Goal: Information Seeking & Learning: Learn about a topic

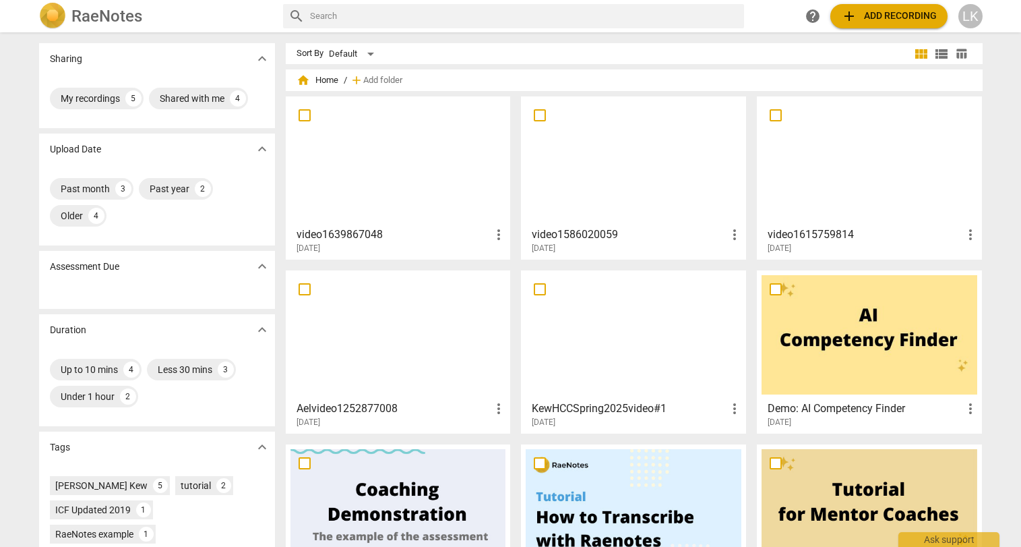
click at [655, 171] on div at bounding box center [634, 160] width 216 height 119
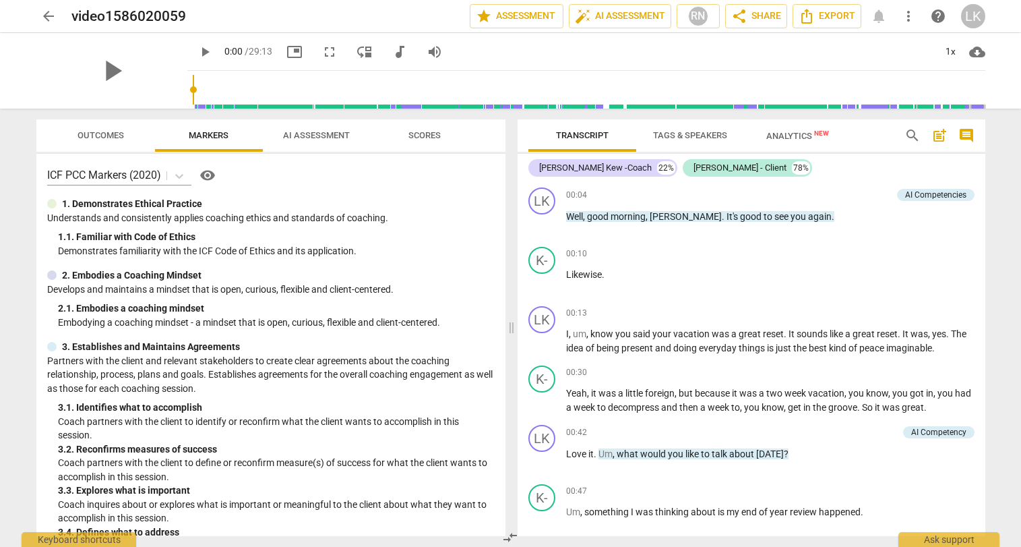
click at [963, 138] on span "comment" at bounding box center [966, 135] width 16 height 16
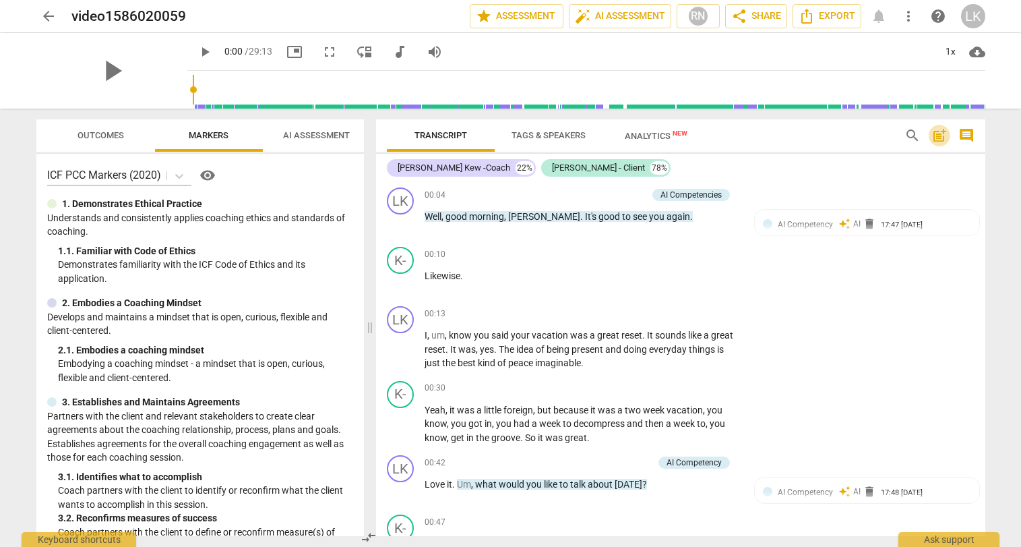
click at [941, 134] on span "post_add" at bounding box center [940, 135] width 16 height 16
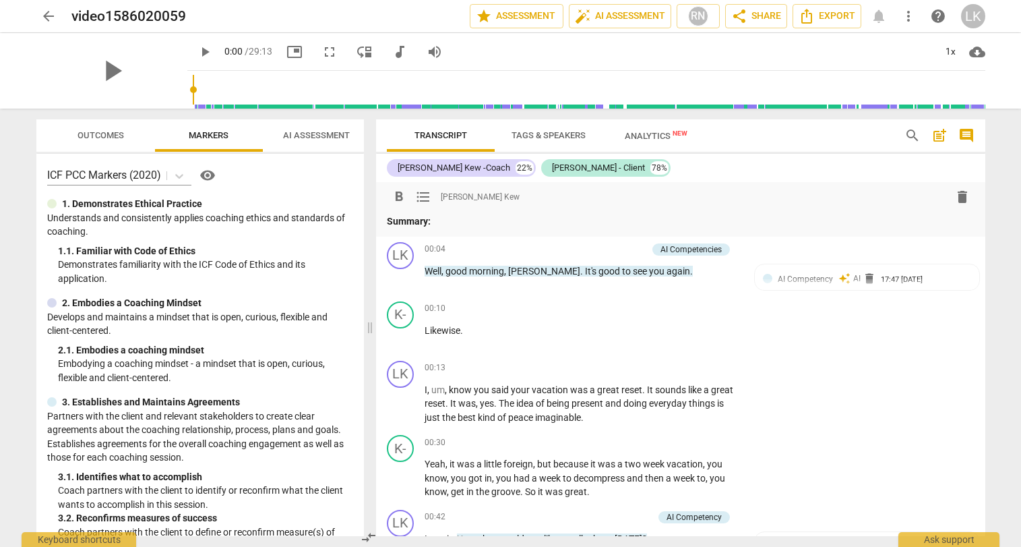
click at [941, 134] on span "post_add" at bounding box center [940, 135] width 16 height 16
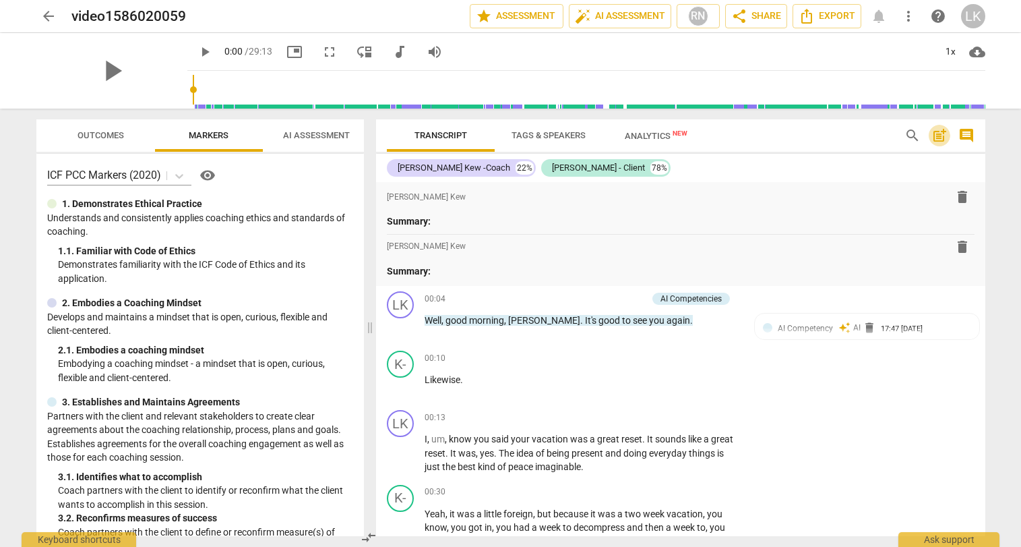
click at [941, 134] on span "post_add" at bounding box center [940, 135] width 16 height 16
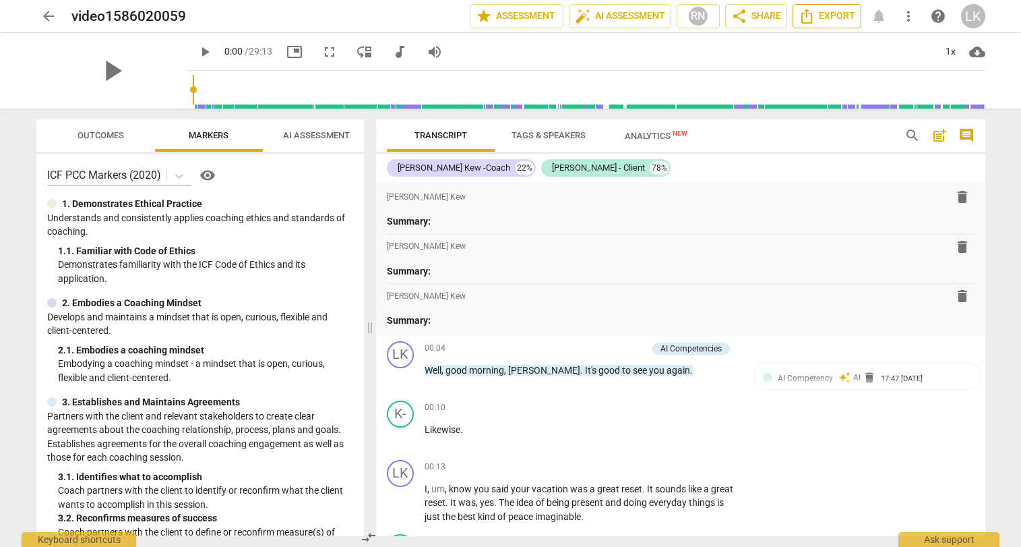
click at [823, 14] on span "Export" at bounding box center [827, 16] width 57 height 16
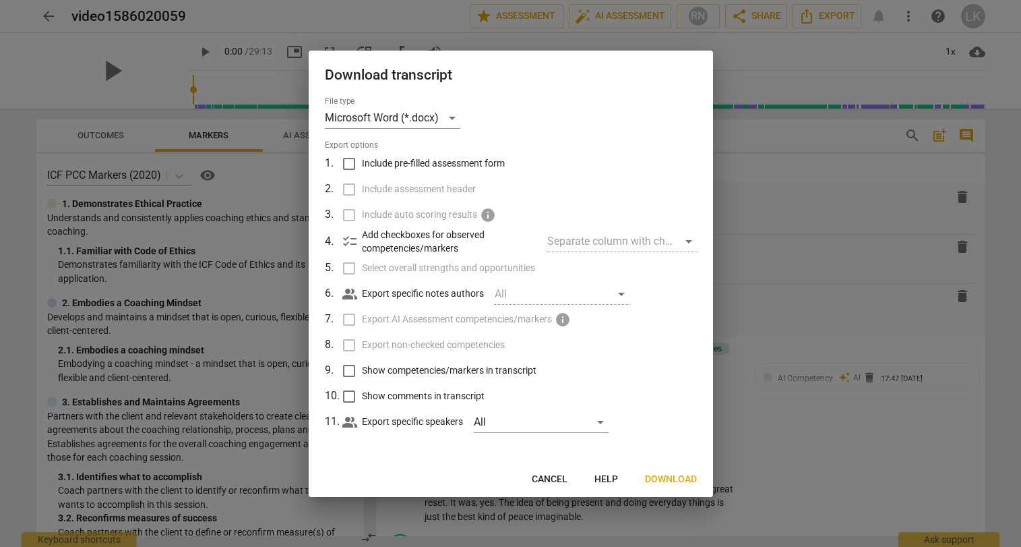
click at [683, 241] on div "Separate column with check marks" at bounding box center [621, 242] width 149 height 22
click at [688, 239] on div "Separate column with check marks" at bounding box center [621, 242] width 149 height 22
click at [665, 475] on span "Download" at bounding box center [671, 479] width 52 height 13
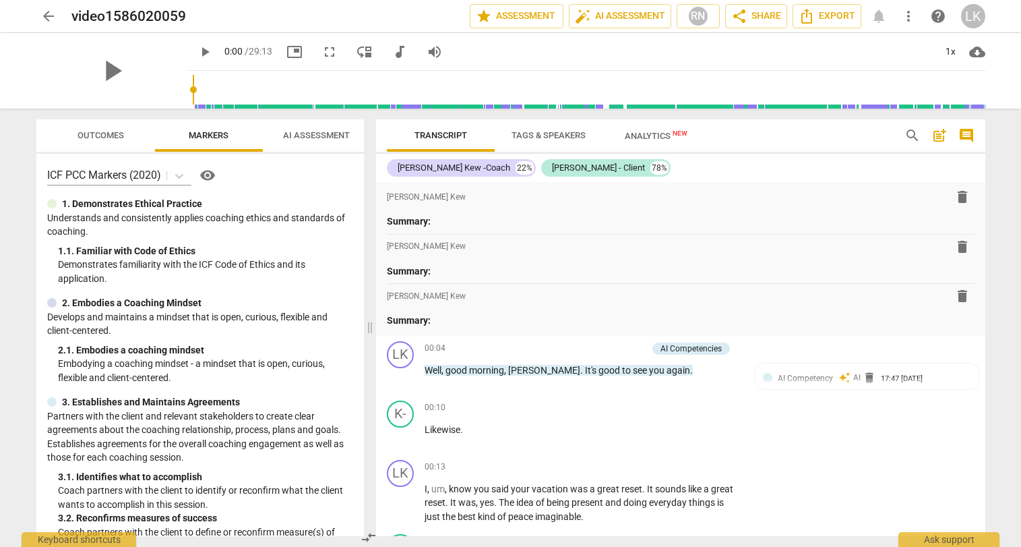
click at [44, 18] on span "arrow_back" at bounding box center [48, 16] width 16 height 16
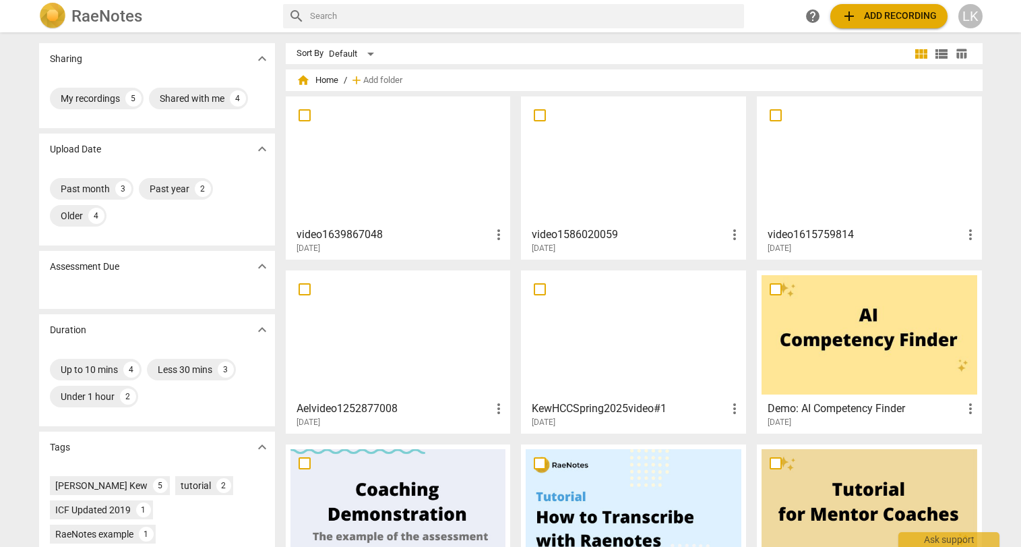
click at [831, 153] on div at bounding box center [870, 160] width 216 height 119
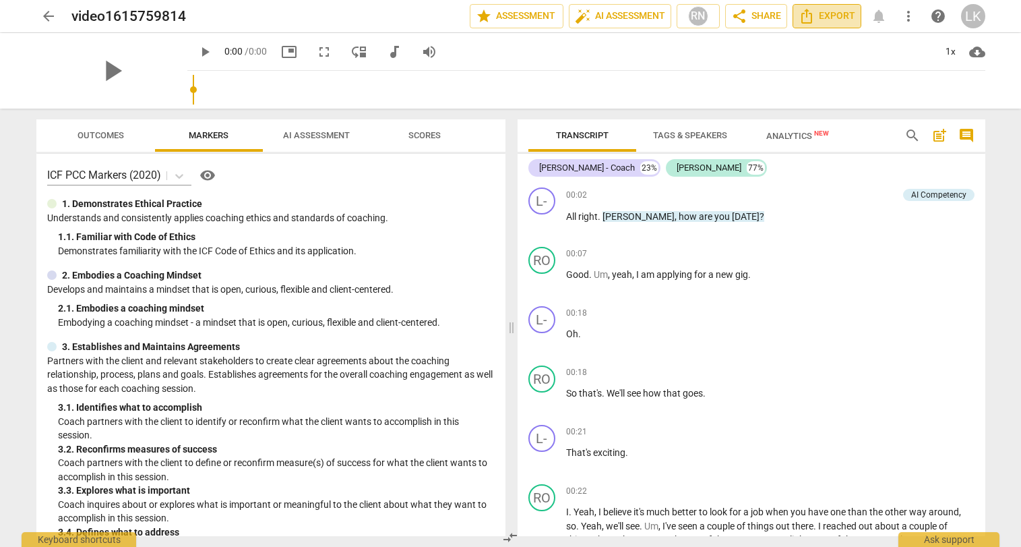
click at [816, 16] on span "Export" at bounding box center [827, 16] width 57 height 16
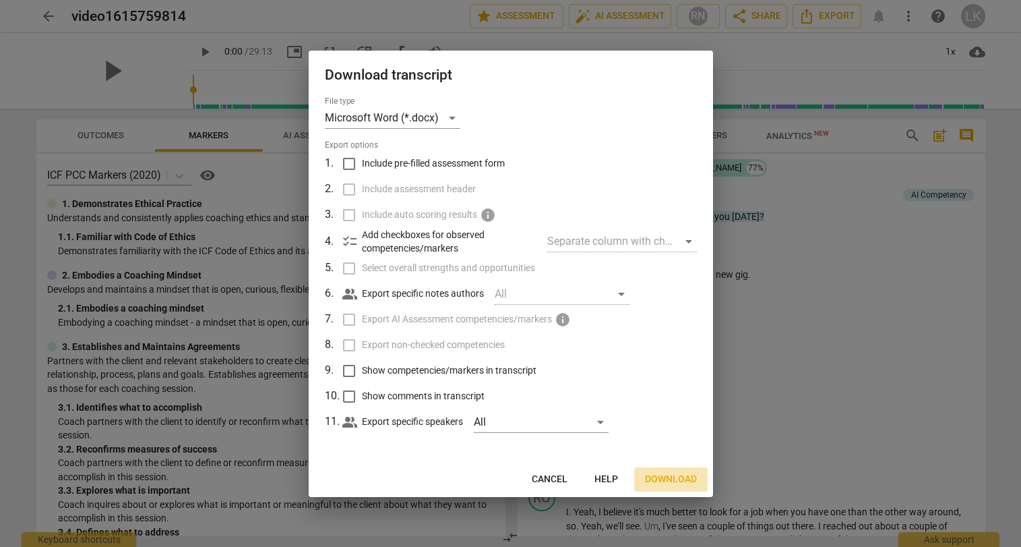
click at [675, 477] on span "Download" at bounding box center [671, 479] width 52 height 13
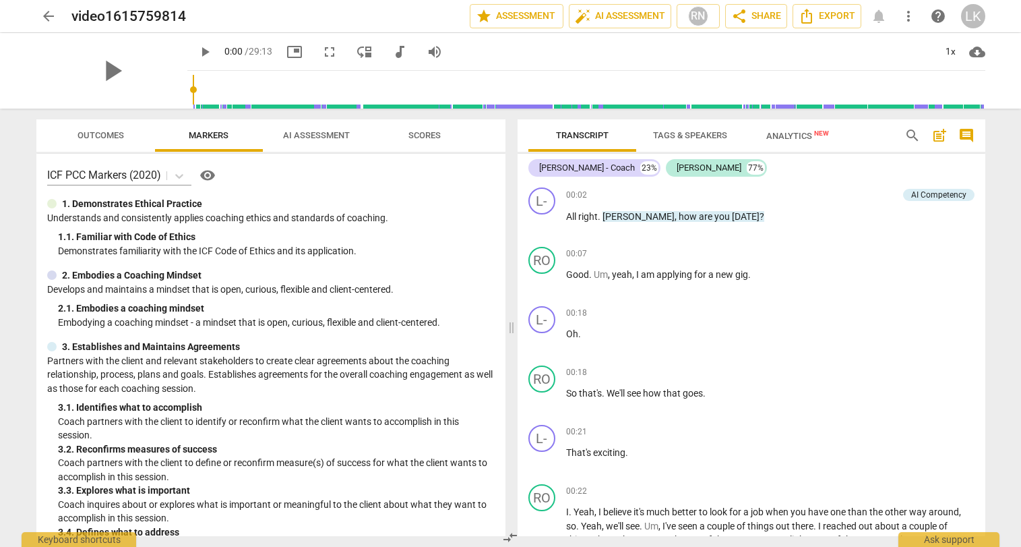
click at [311, 133] on span "AI Assessment" at bounding box center [316, 135] width 67 height 10
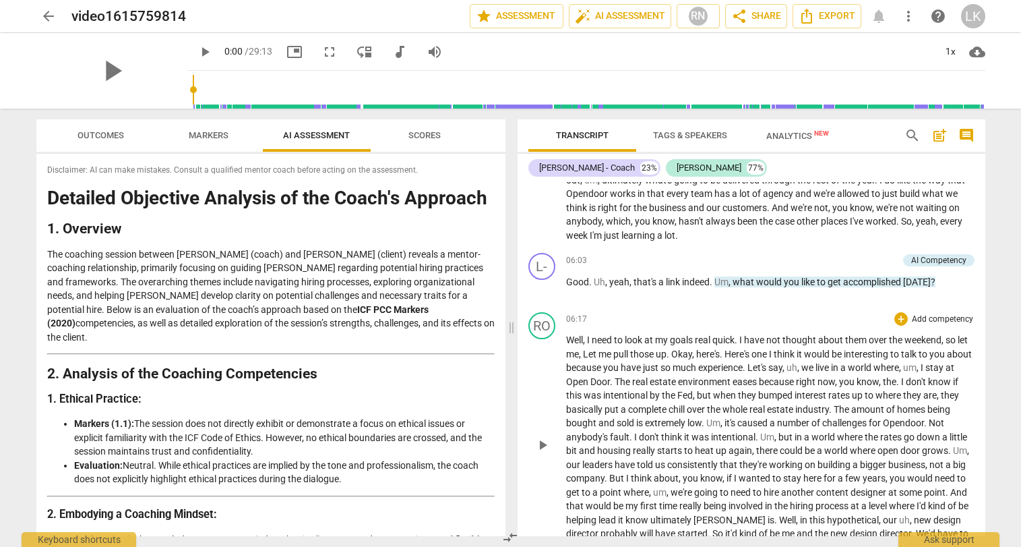
scroll to position [1338, 0]
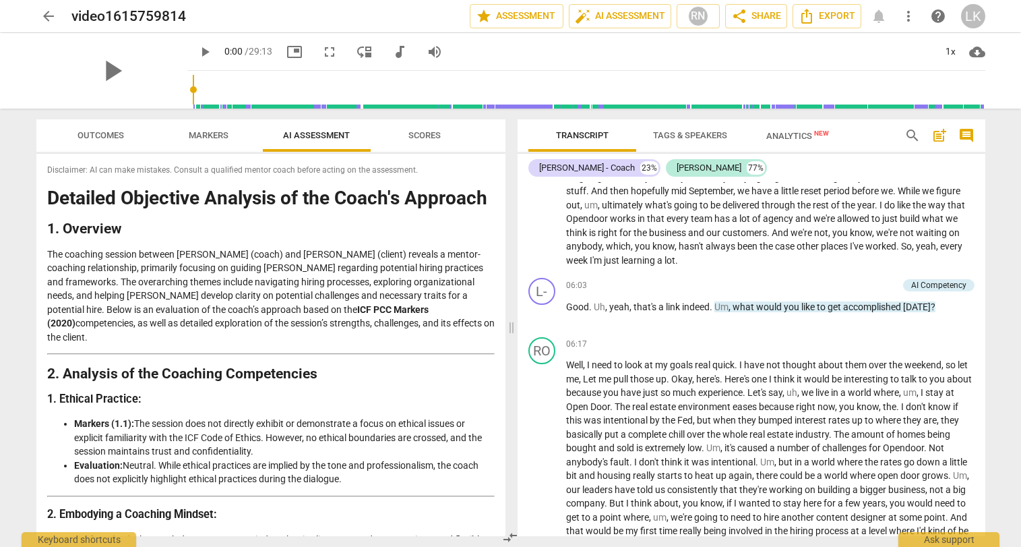
click at [801, 132] on span "Analytics New" at bounding box center [797, 136] width 63 height 10
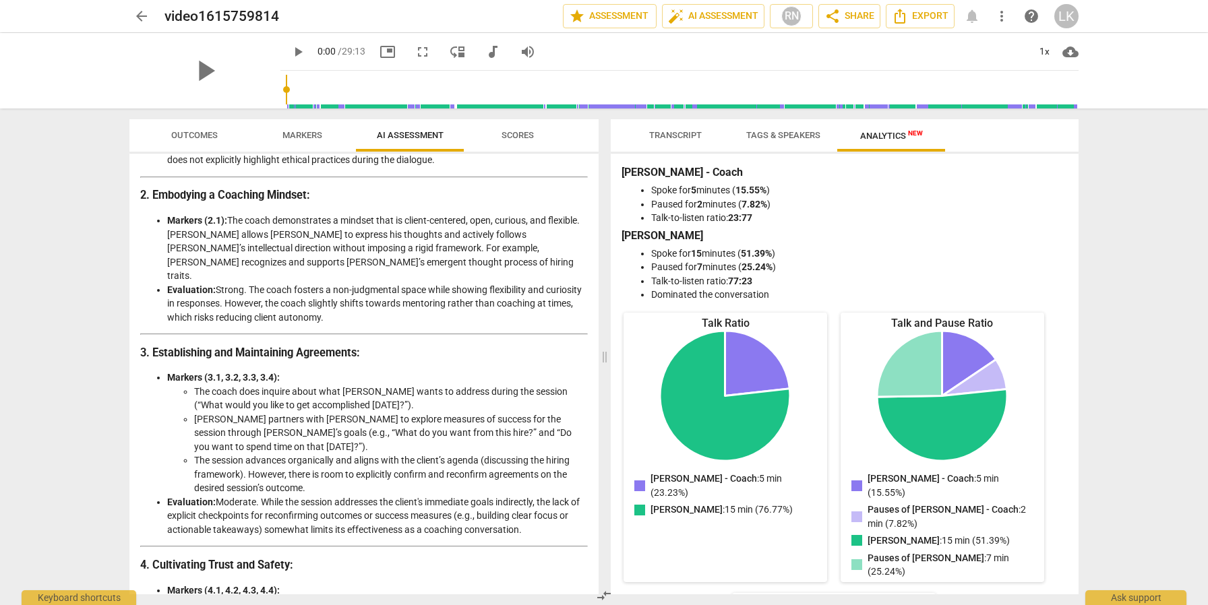
scroll to position [309, 0]
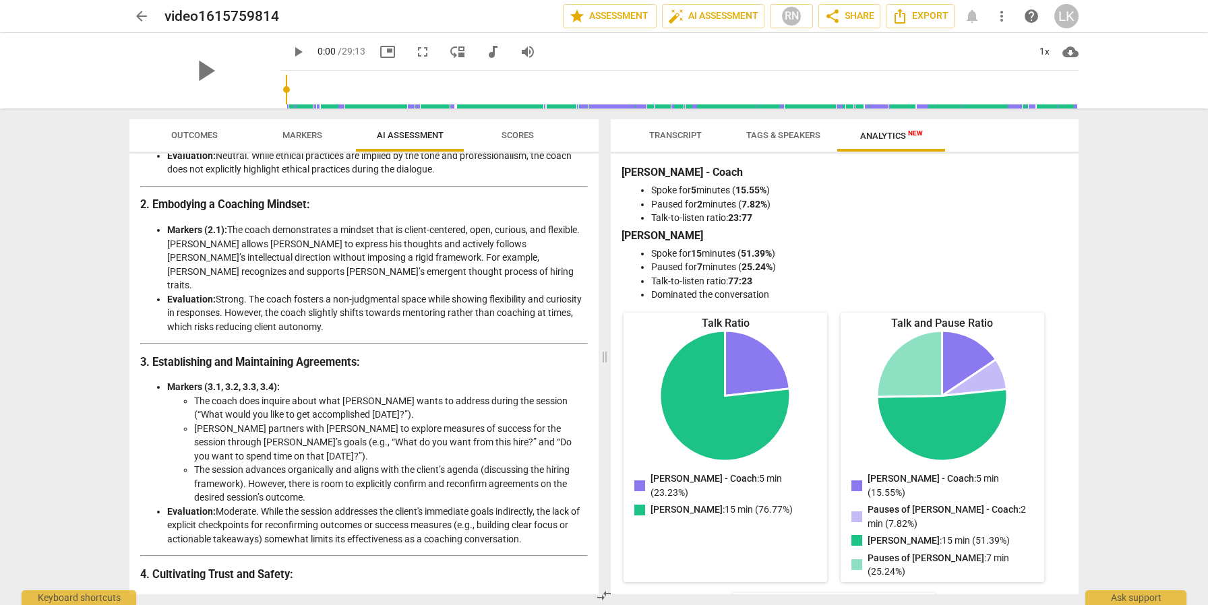
click at [669, 133] on span "Transcript" at bounding box center [675, 135] width 53 height 10
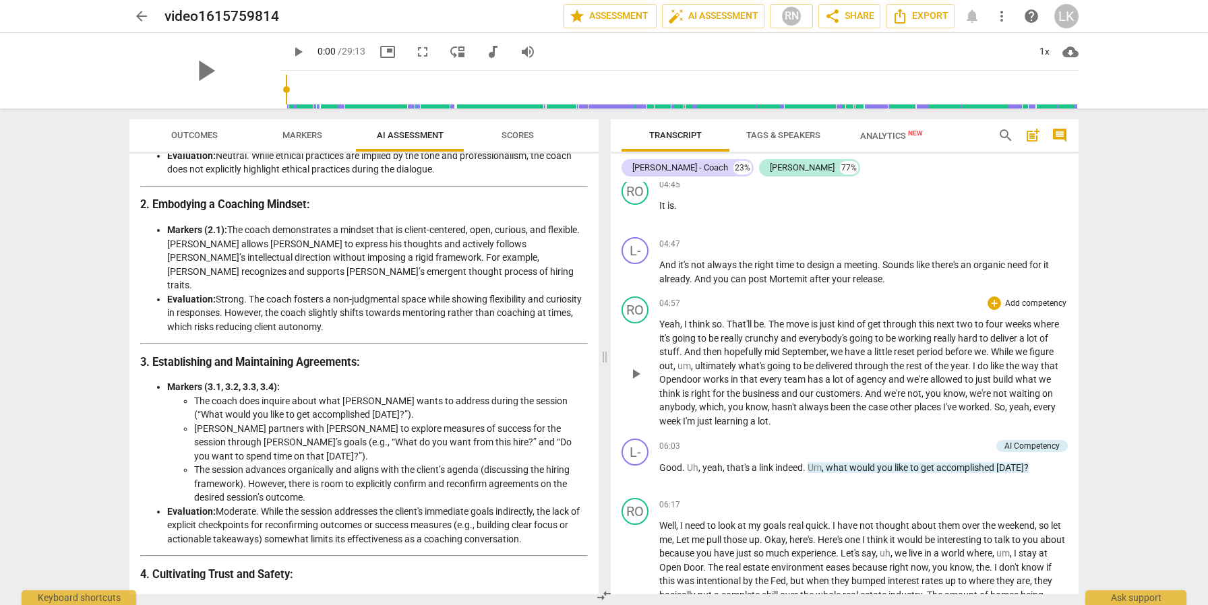
scroll to position [1180, 0]
click at [791, 278] on span "Mortemit" at bounding box center [789, 276] width 40 height 11
click at [776, 278] on span "Mortemit" at bounding box center [789, 276] width 40 height 11
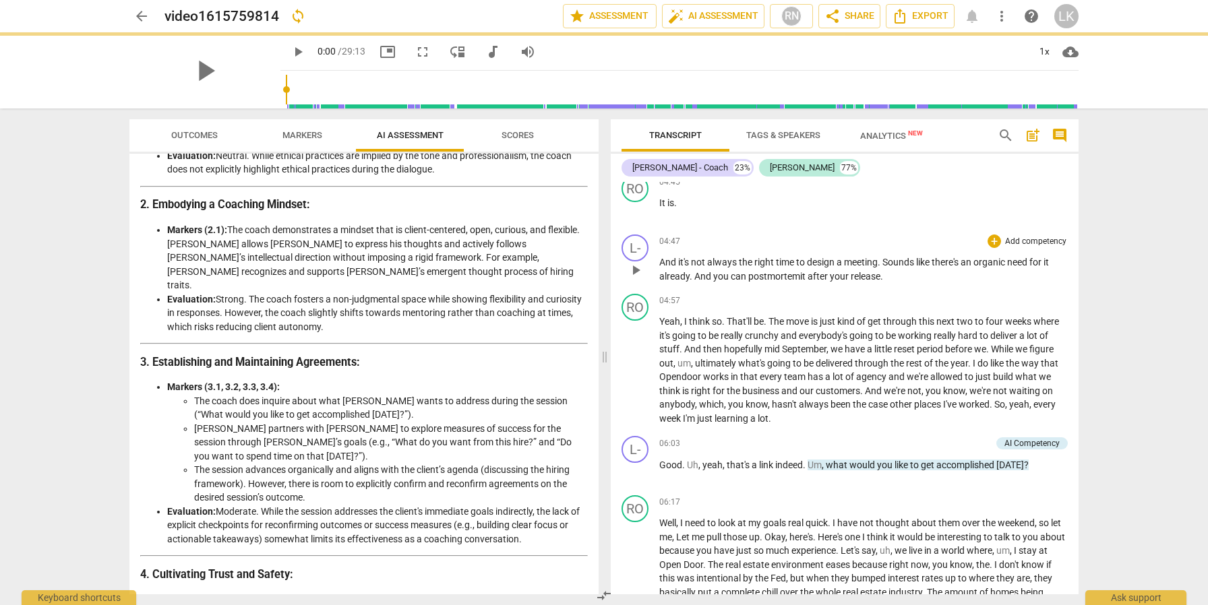
click at [799, 276] on span "ortemit" at bounding box center [791, 276] width 32 height 11
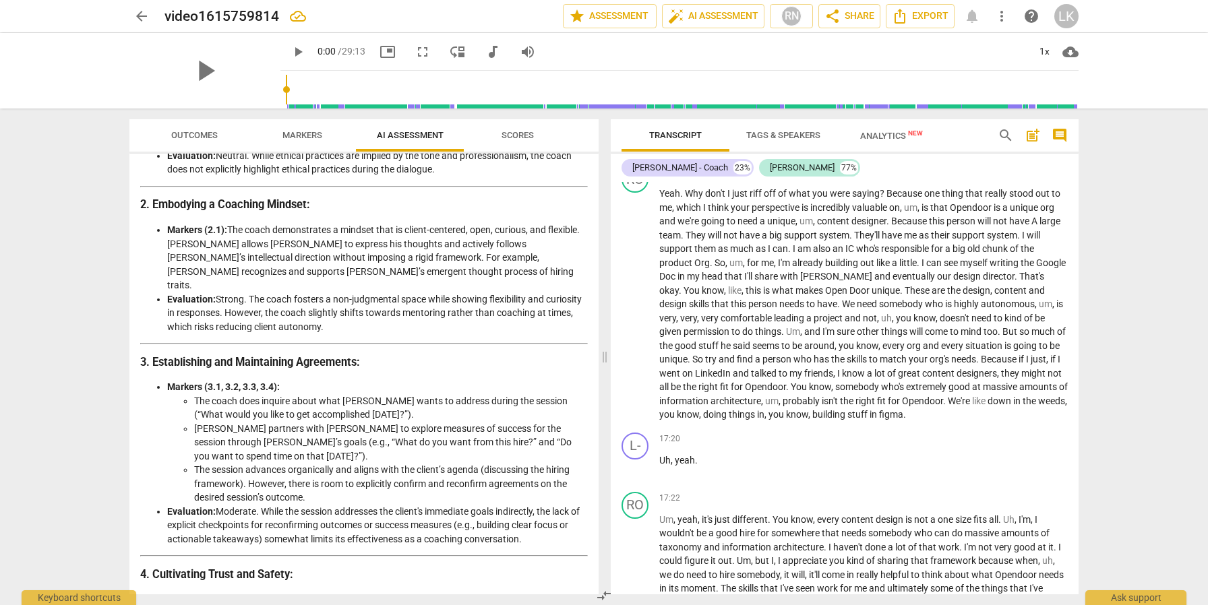
scroll to position [3285, 0]
click at [845, 446] on div "17:20 + Add competency keyboard_arrow_right" at bounding box center [863, 439] width 408 height 13
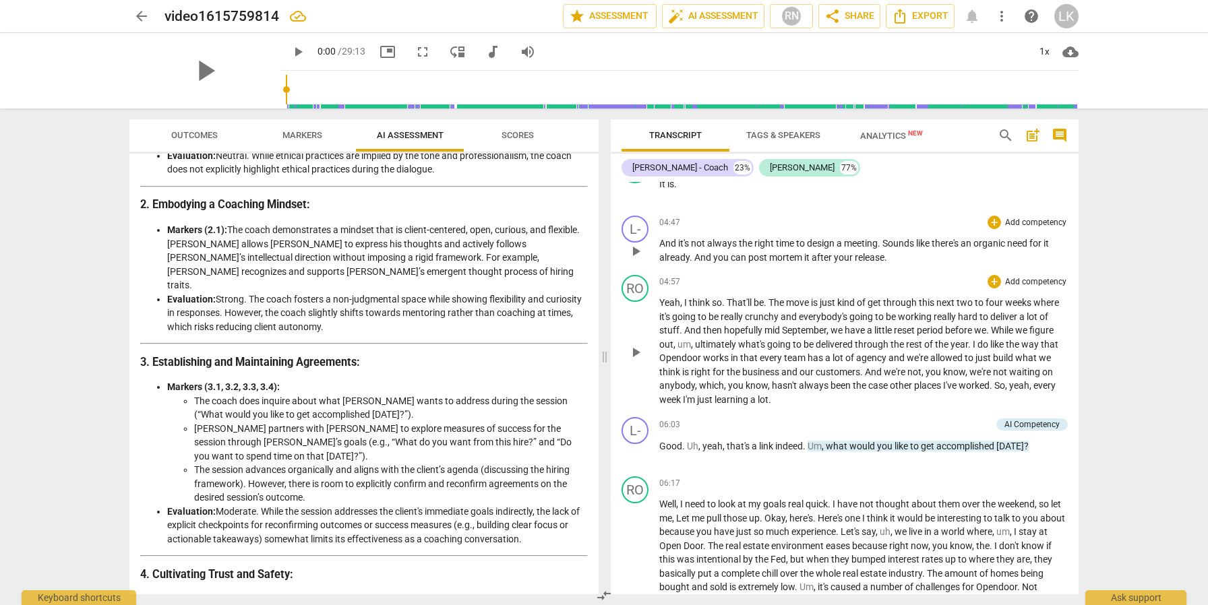
scroll to position [1200, 0]
click at [1020, 374] on div "arrow_back video1615759814 edit star Assessment auto_fix_high AI Assessment RN …" at bounding box center [604, 302] width 1208 height 605
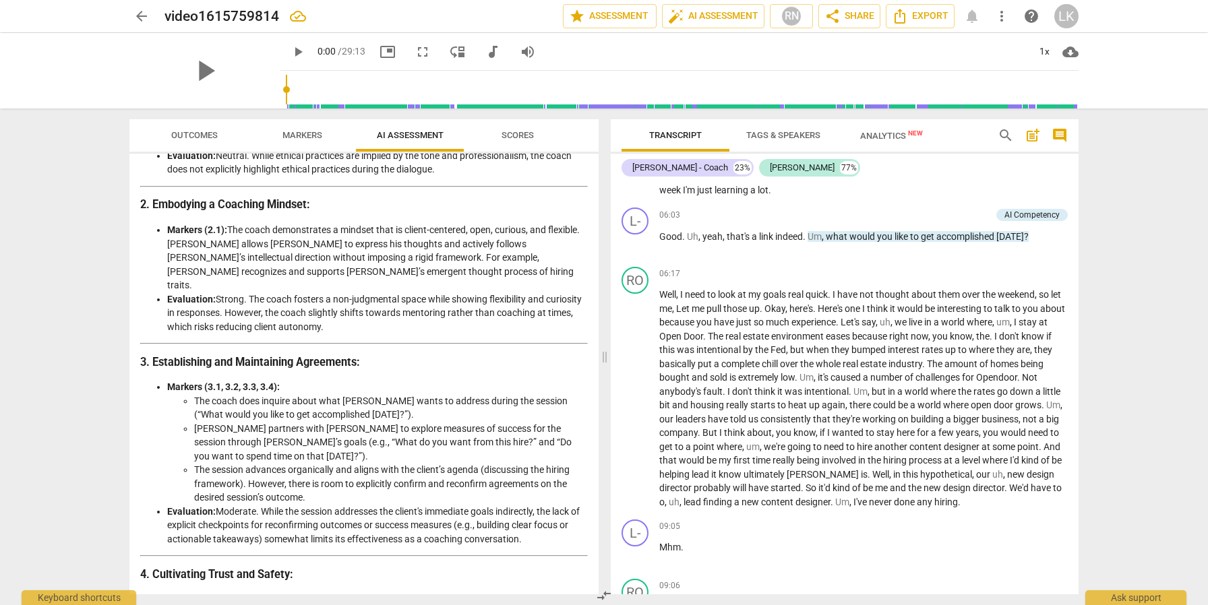
scroll to position [1407, 0]
click at [768, 241] on span "link" at bounding box center [767, 238] width 16 height 11
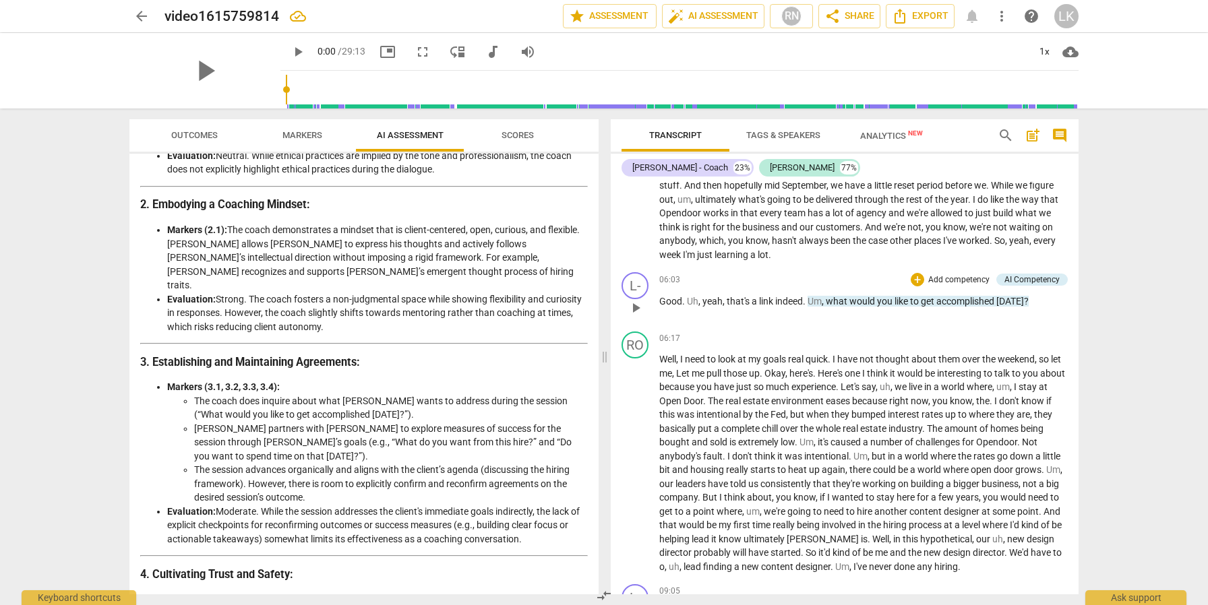
scroll to position [1340, 0]
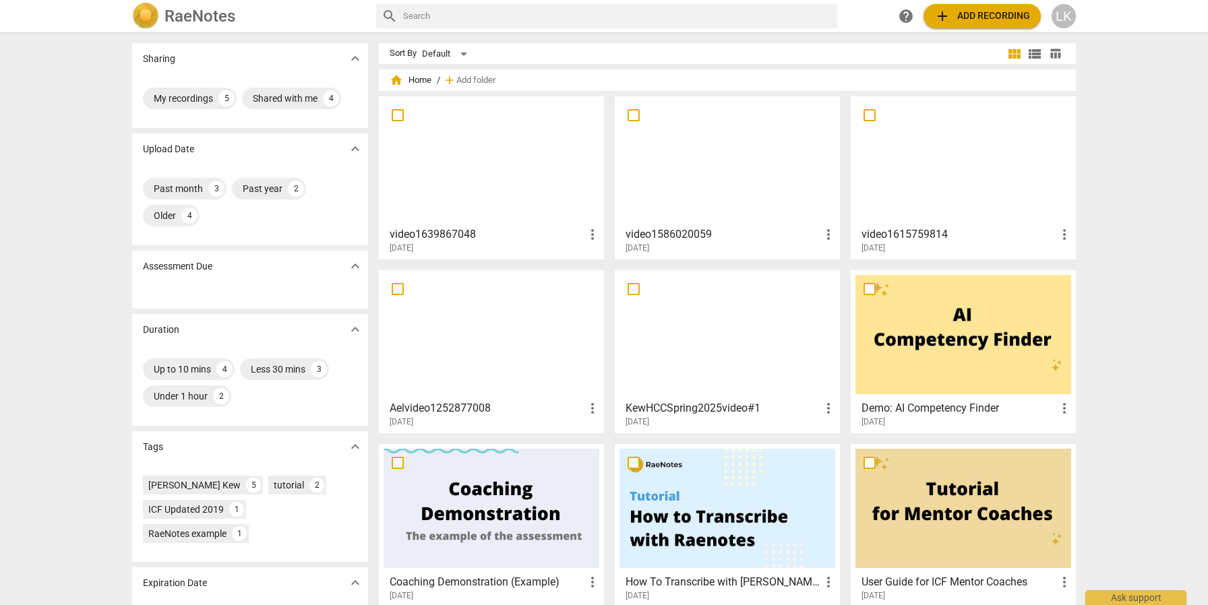
click at [923, 171] on div at bounding box center [963, 160] width 216 height 119
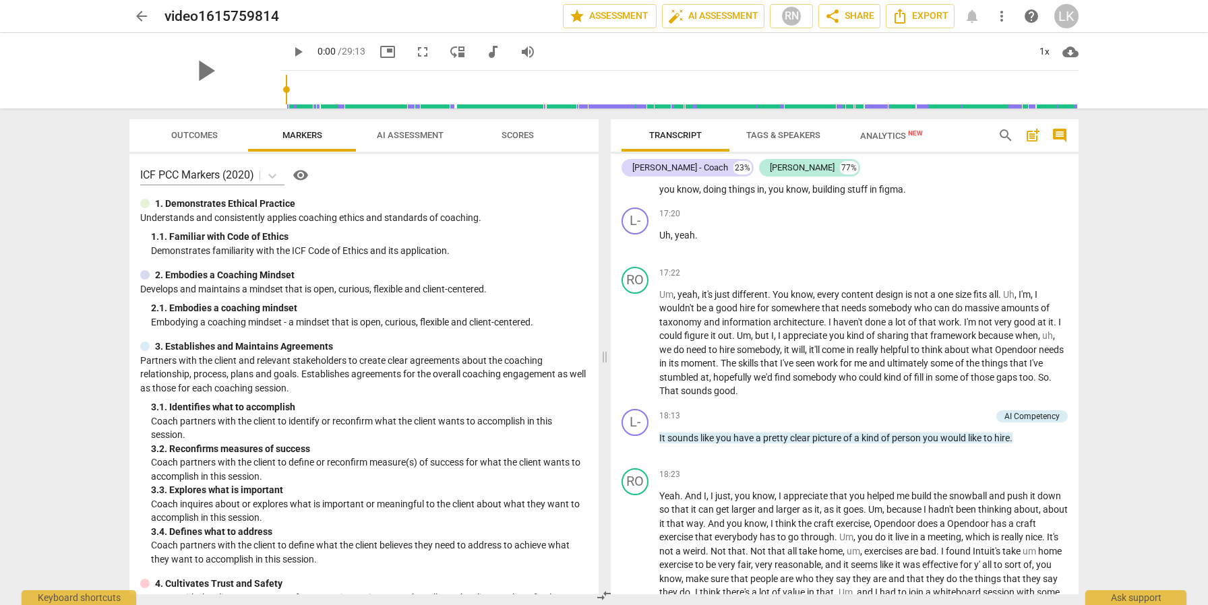
scroll to position [3520, 0]
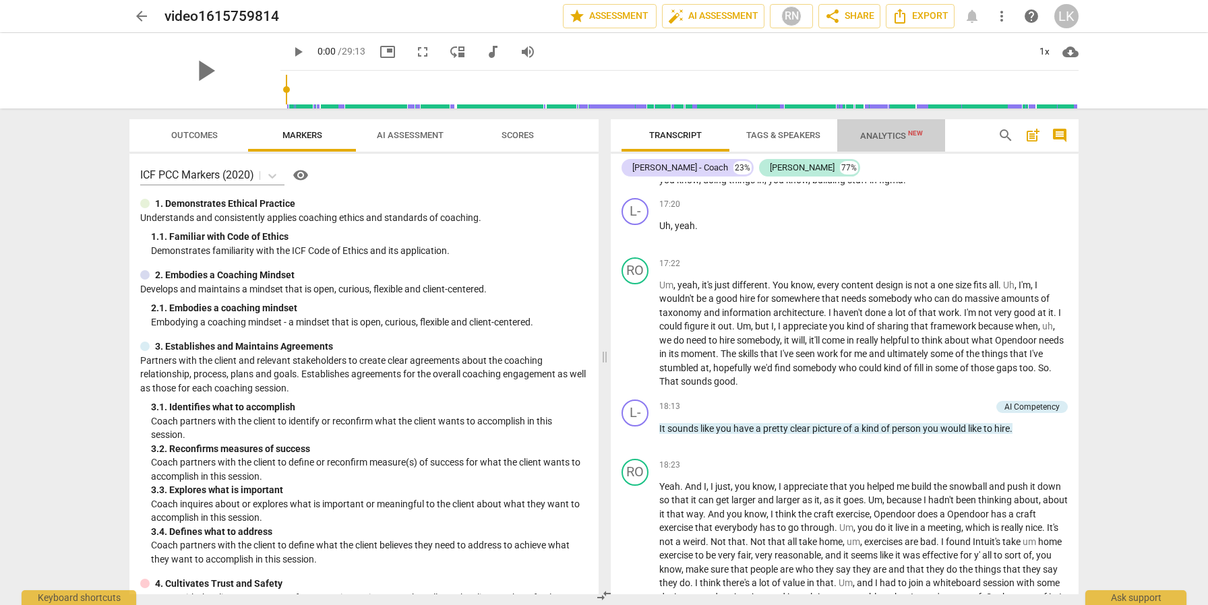
click at [901, 128] on span "Analytics New" at bounding box center [891, 135] width 95 height 20
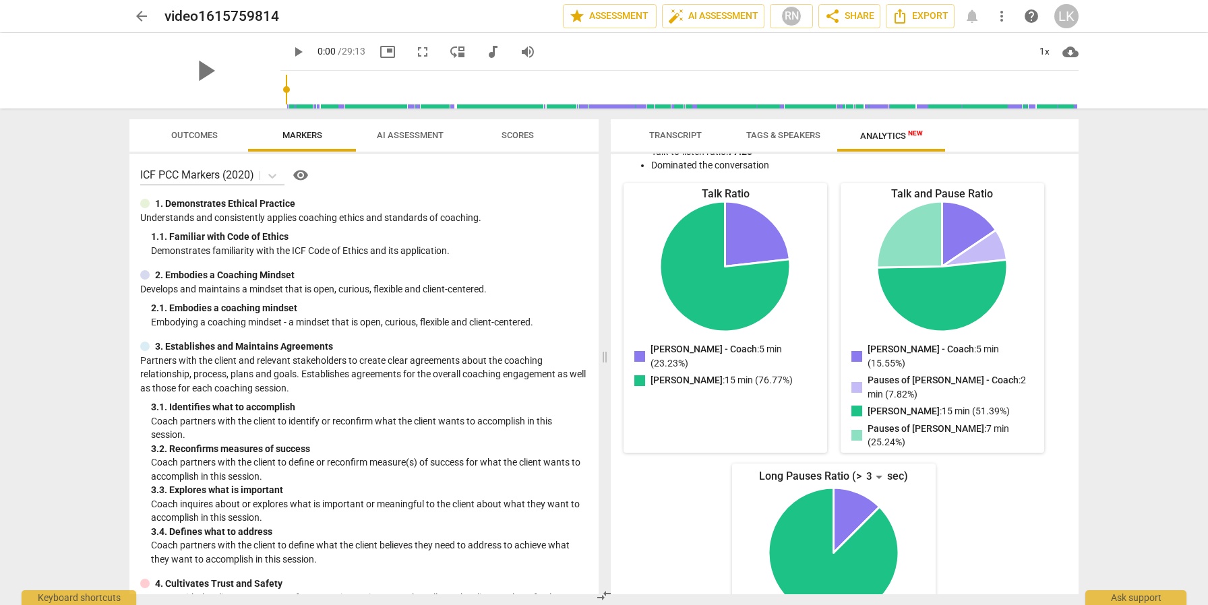
scroll to position [183, 0]
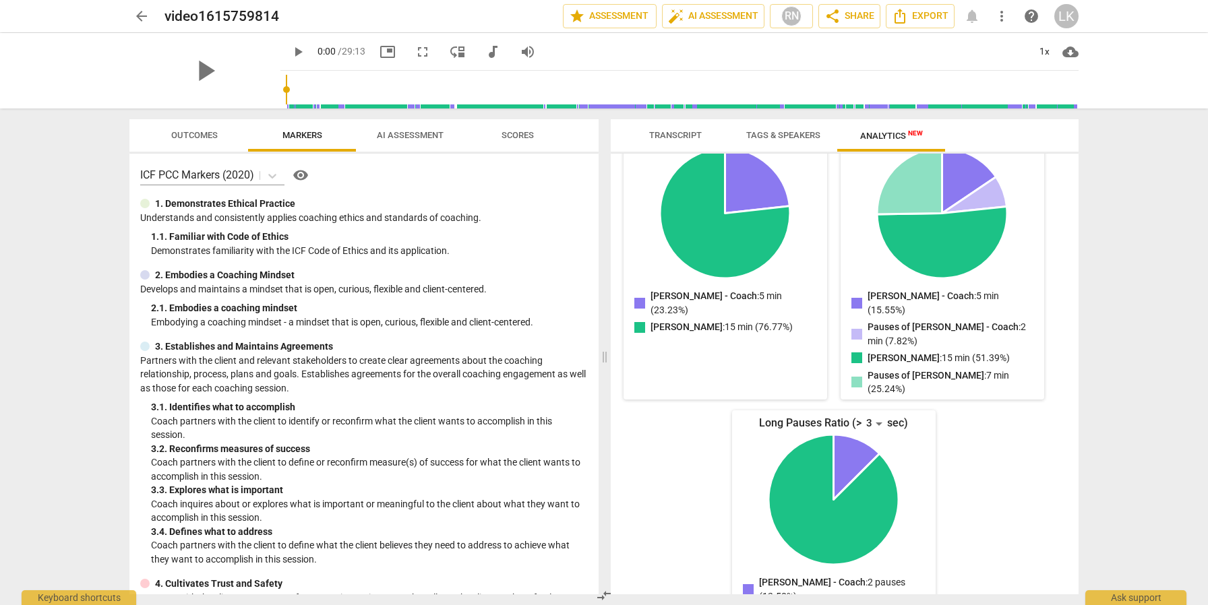
click at [839, 546] on p "[PERSON_NAME] - Coach : 2 pauses (12.50%)" at bounding box center [839, 590] width 160 height 28
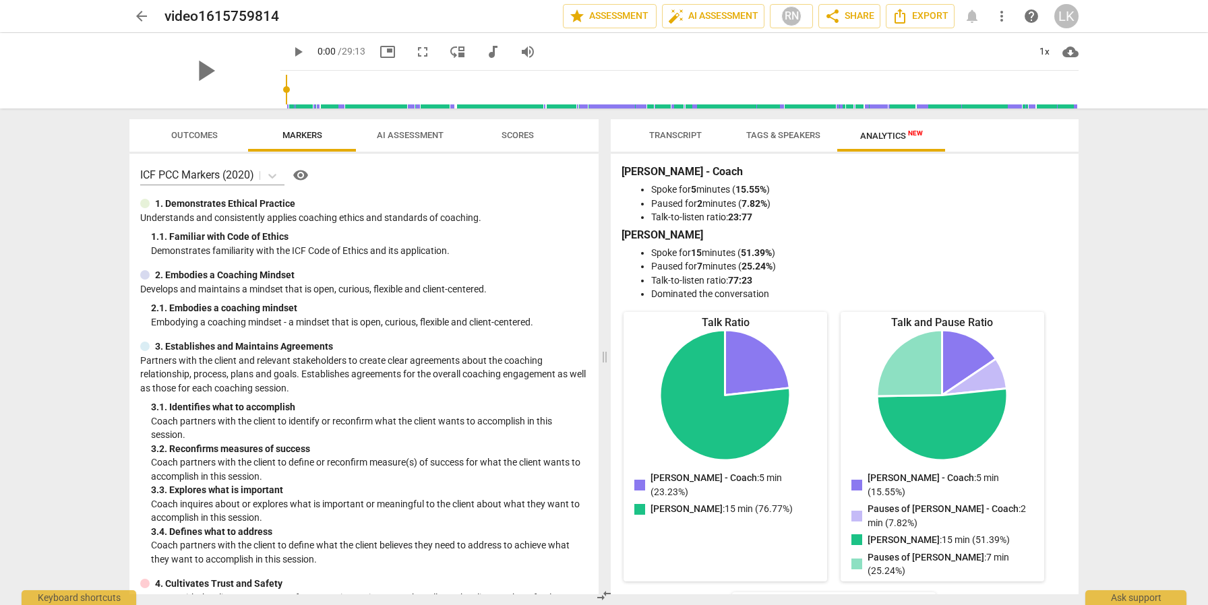
scroll to position [0, 0]
click at [663, 135] on span "Transcript" at bounding box center [675, 135] width 53 height 10
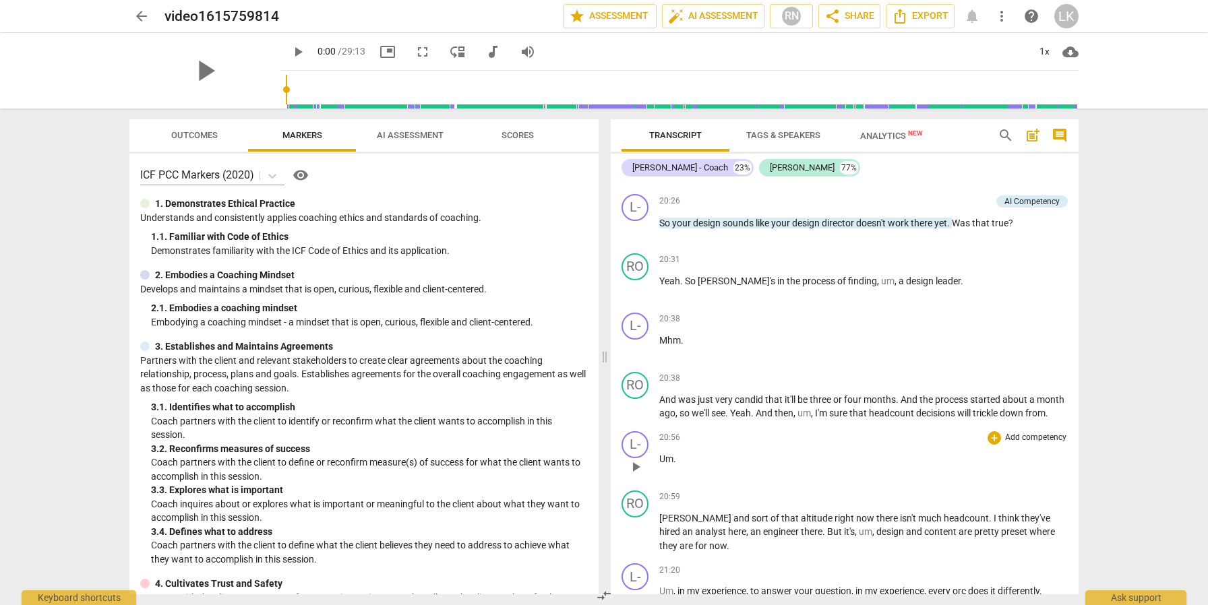
scroll to position [4134, 0]
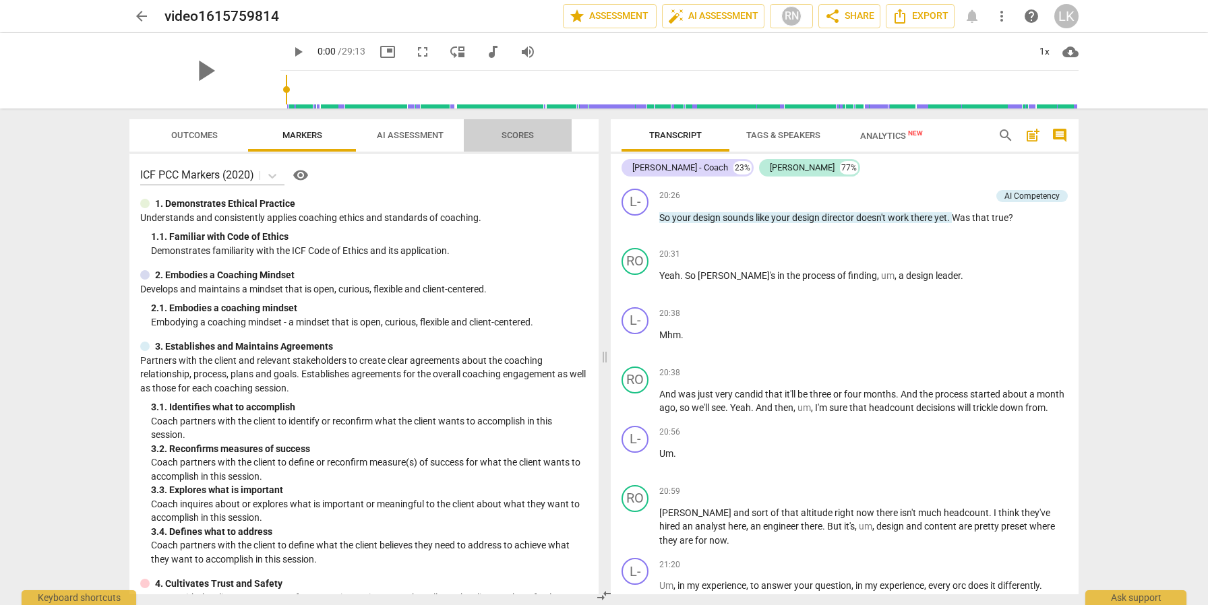
click at [524, 132] on span "Scores" at bounding box center [517, 135] width 32 height 10
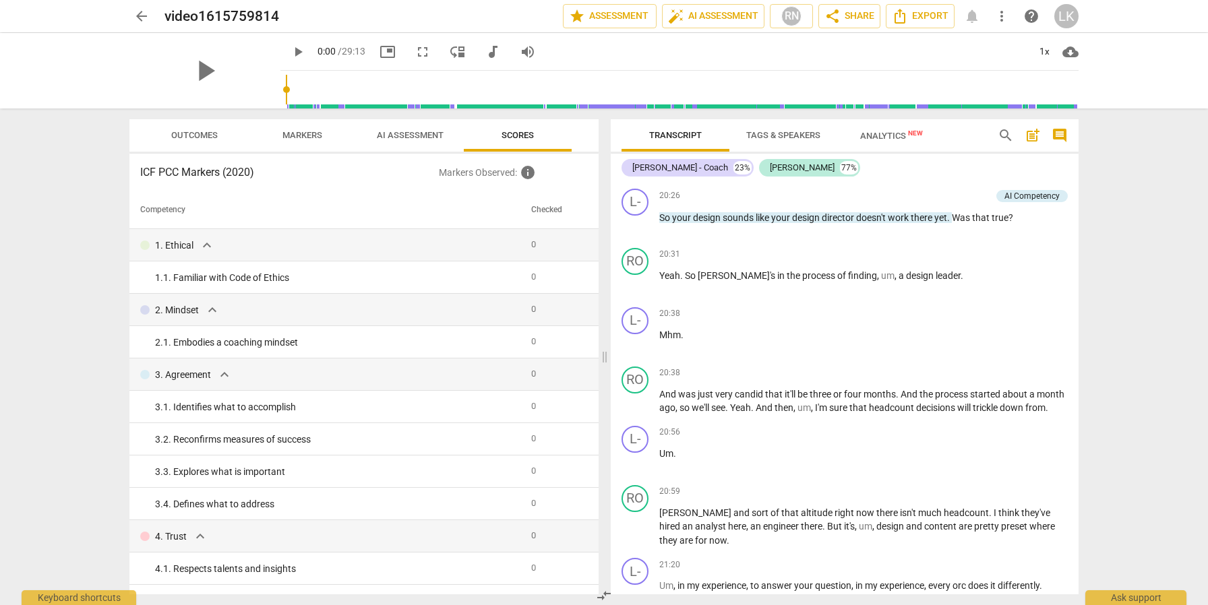
click at [416, 124] on button "AI Assessment" at bounding box center [410, 135] width 108 height 32
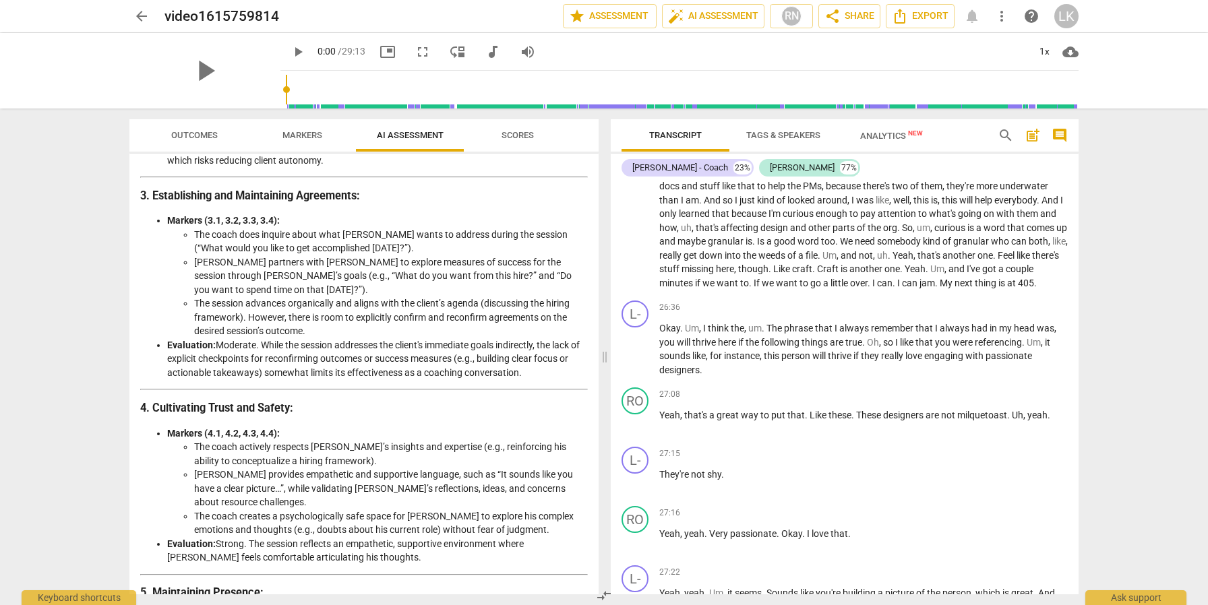
scroll to position [457, 0]
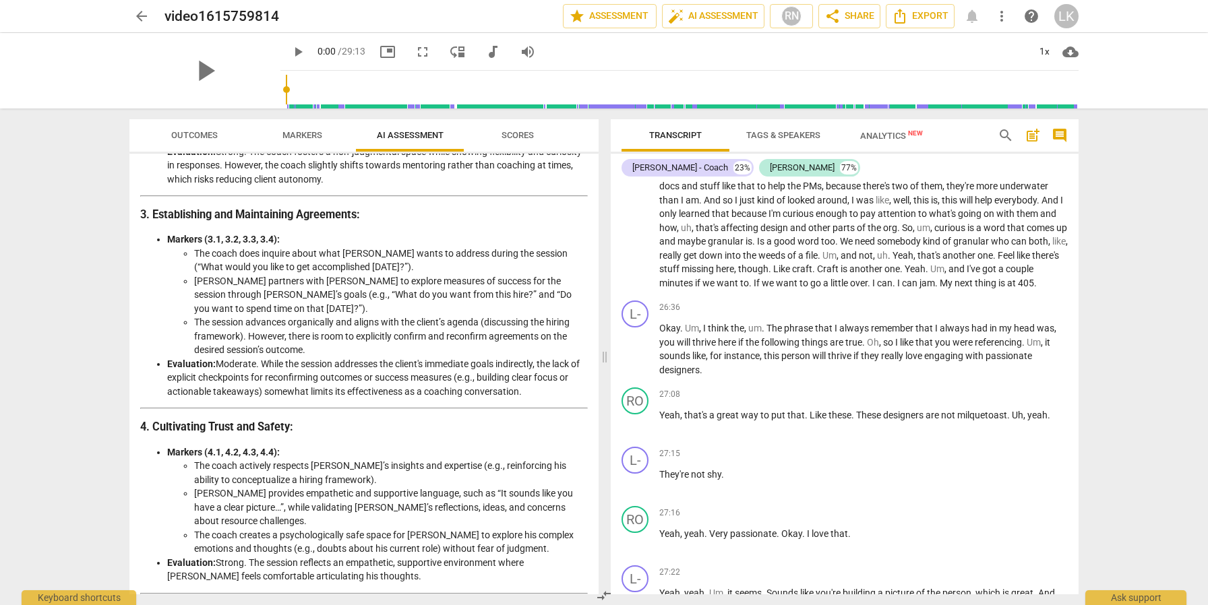
click at [1020, 316] on div "arrow_back video1615759814 edit star Assessment auto_fix_high AI Assessment RN …" at bounding box center [604, 302] width 1208 height 605
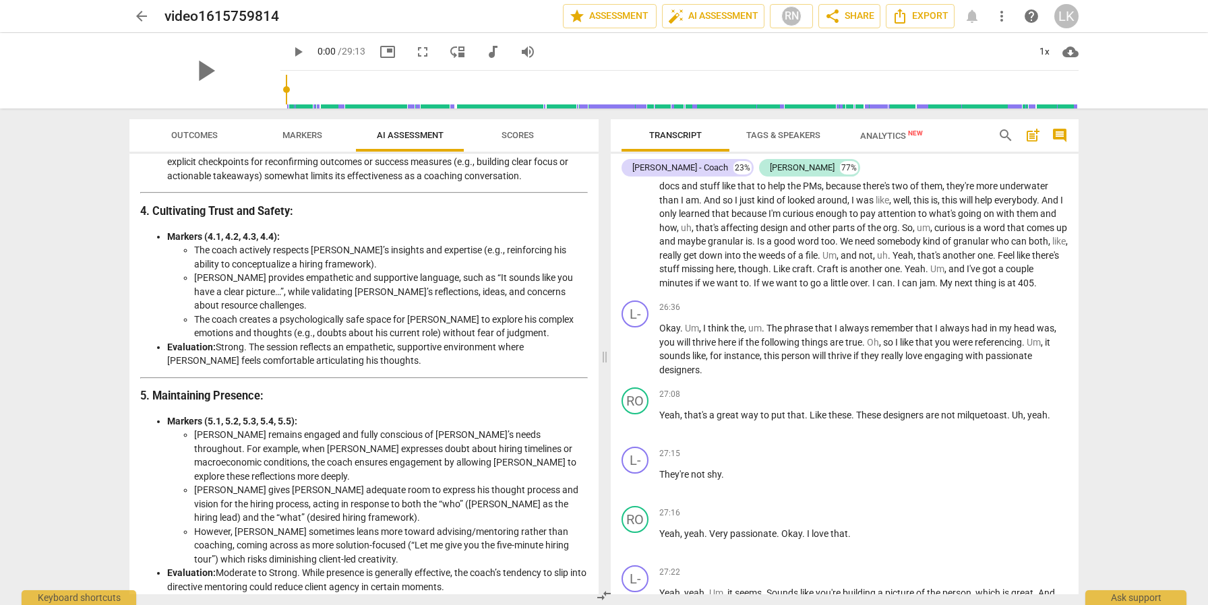
scroll to position [672, 0]
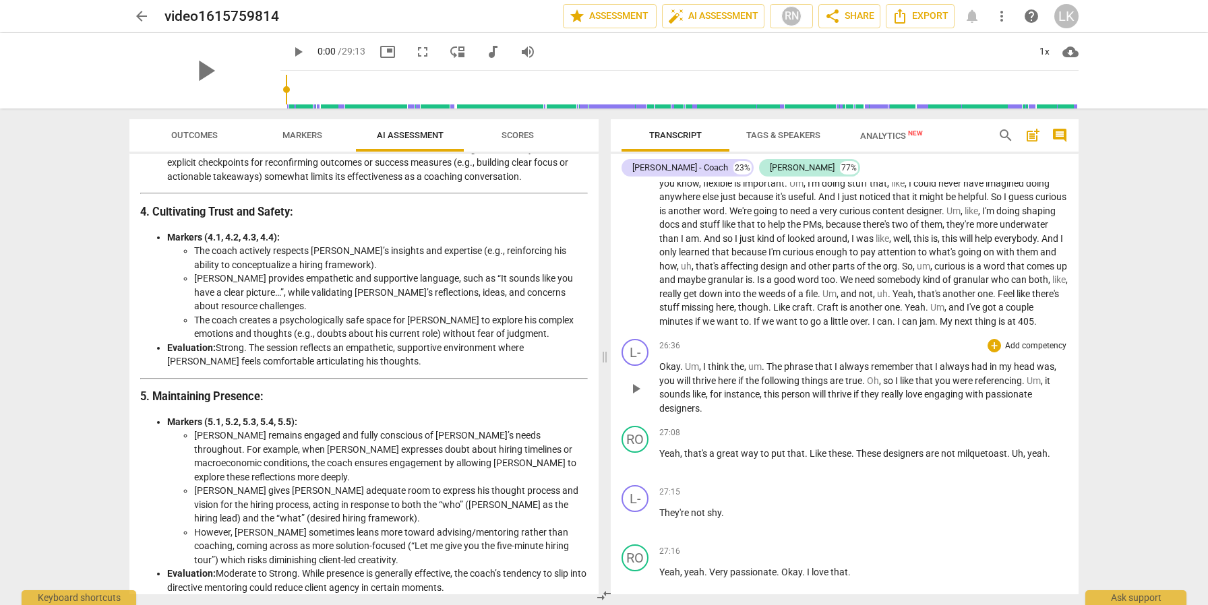
scroll to position [5303, 0]
click at [1000, 133] on span "search" at bounding box center [1006, 135] width 16 height 16
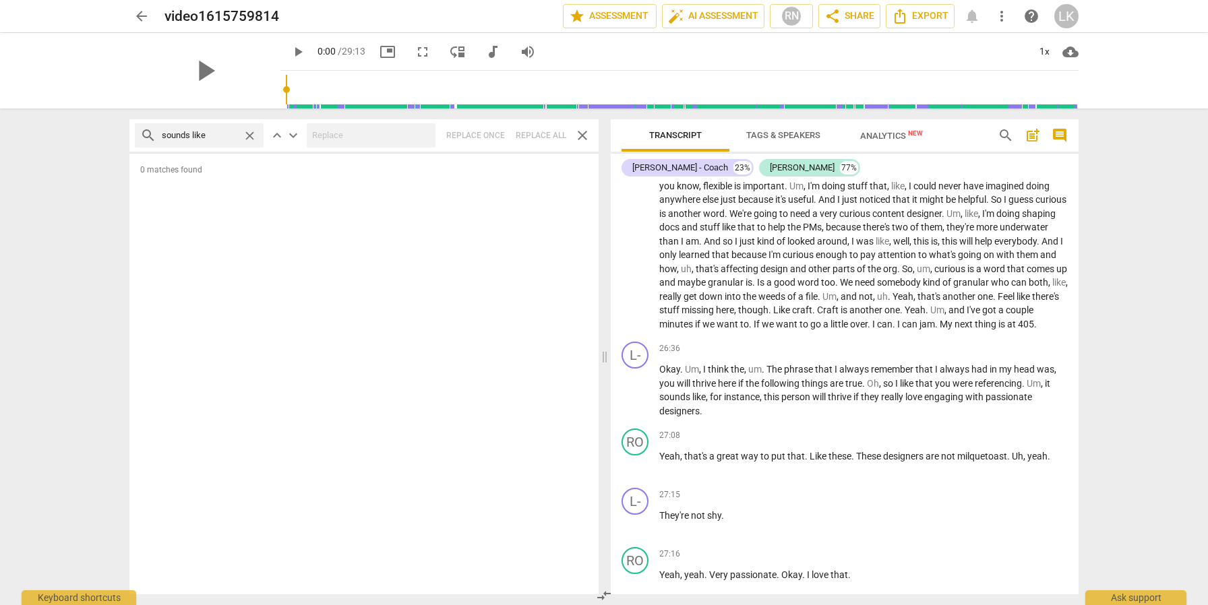
type input "sounds like"
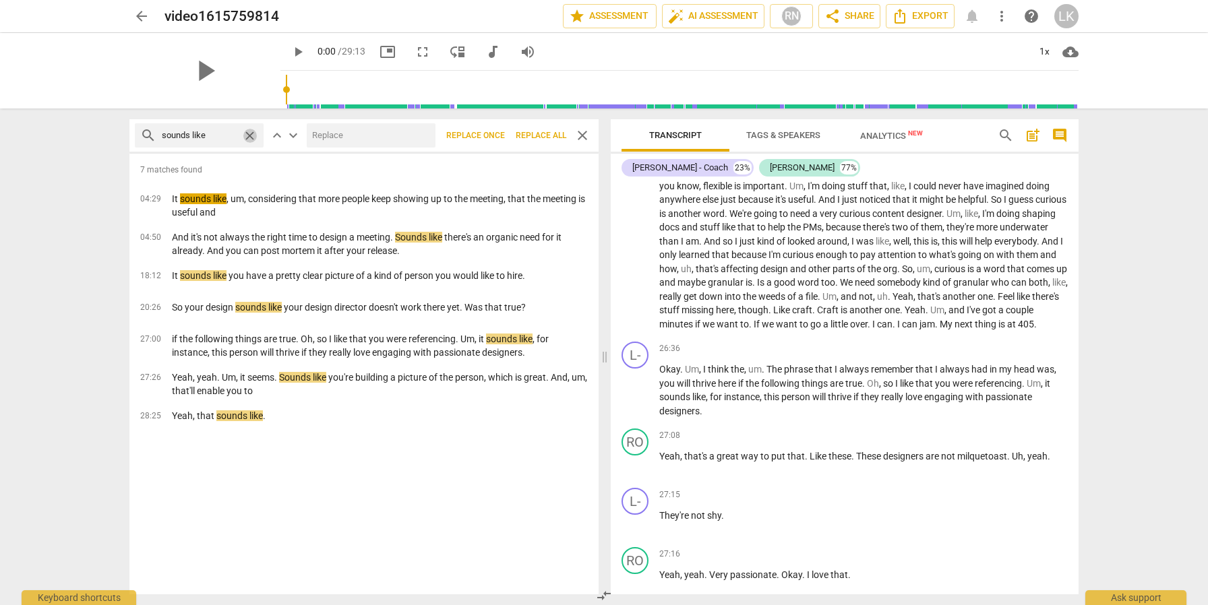
click at [253, 133] on span "close" at bounding box center [250, 136] width 14 height 14
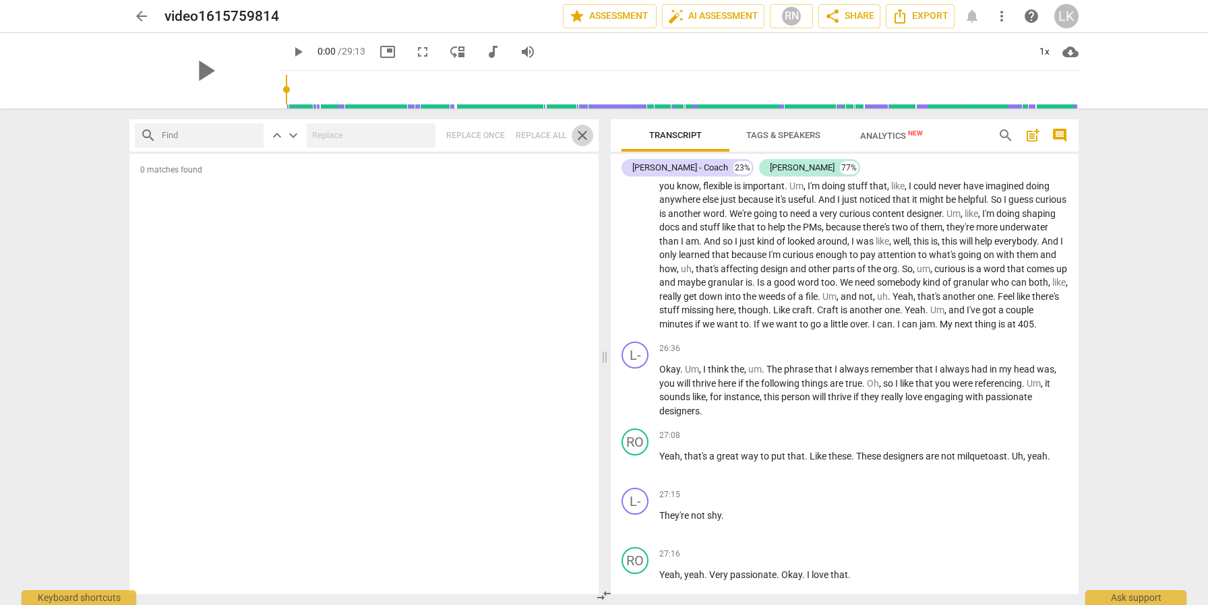
click at [587, 133] on span "close" at bounding box center [582, 135] width 16 height 16
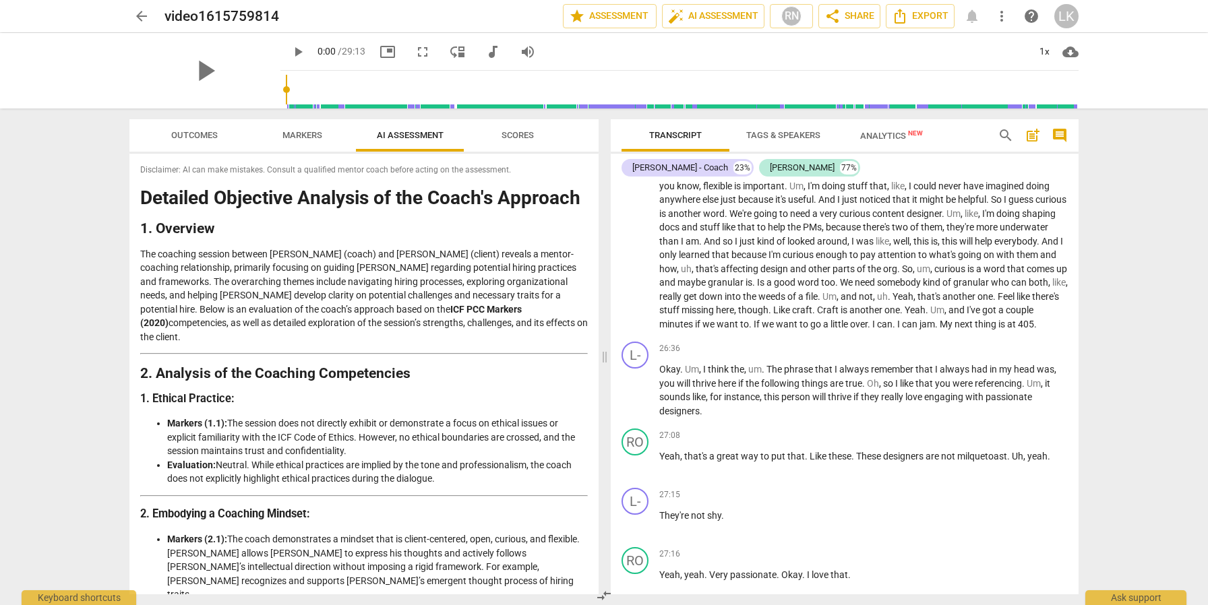
click at [510, 130] on span "Scores" at bounding box center [517, 135] width 32 height 10
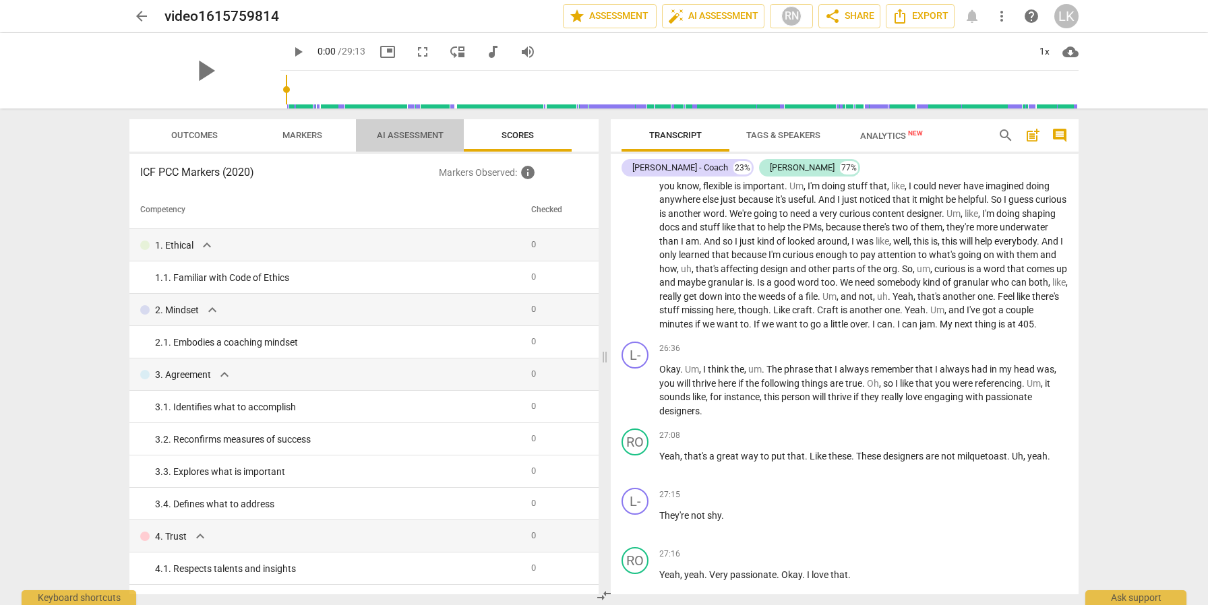
click at [455, 130] on span "AI Assessment" at bounding box center [410, 136] width 99 height 18
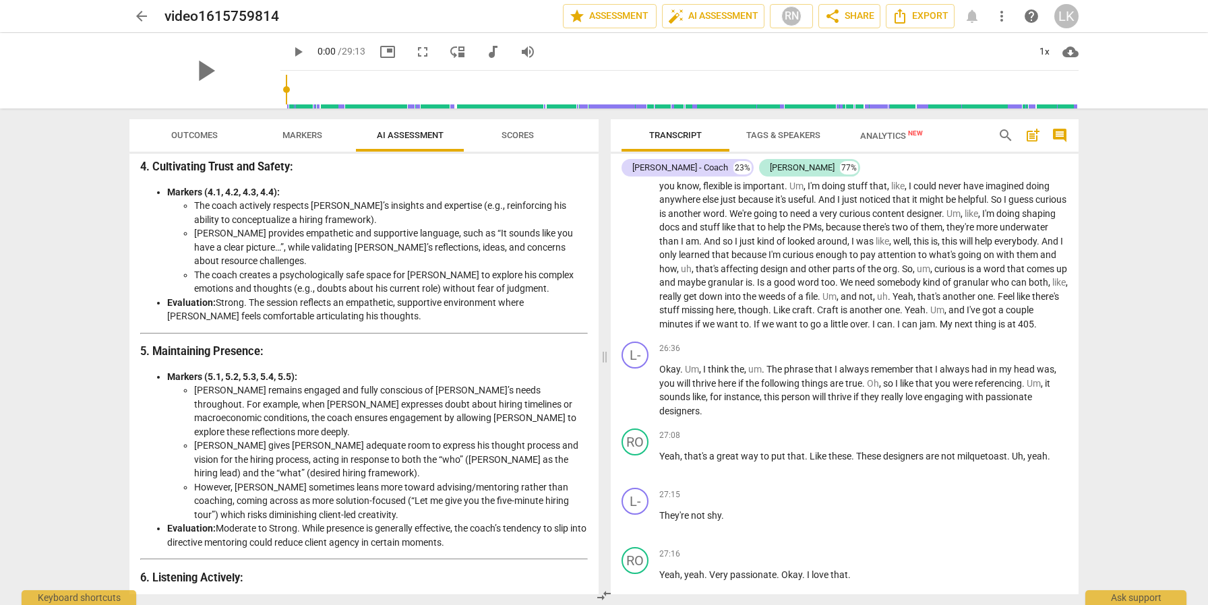
scroll to position [704, 0]
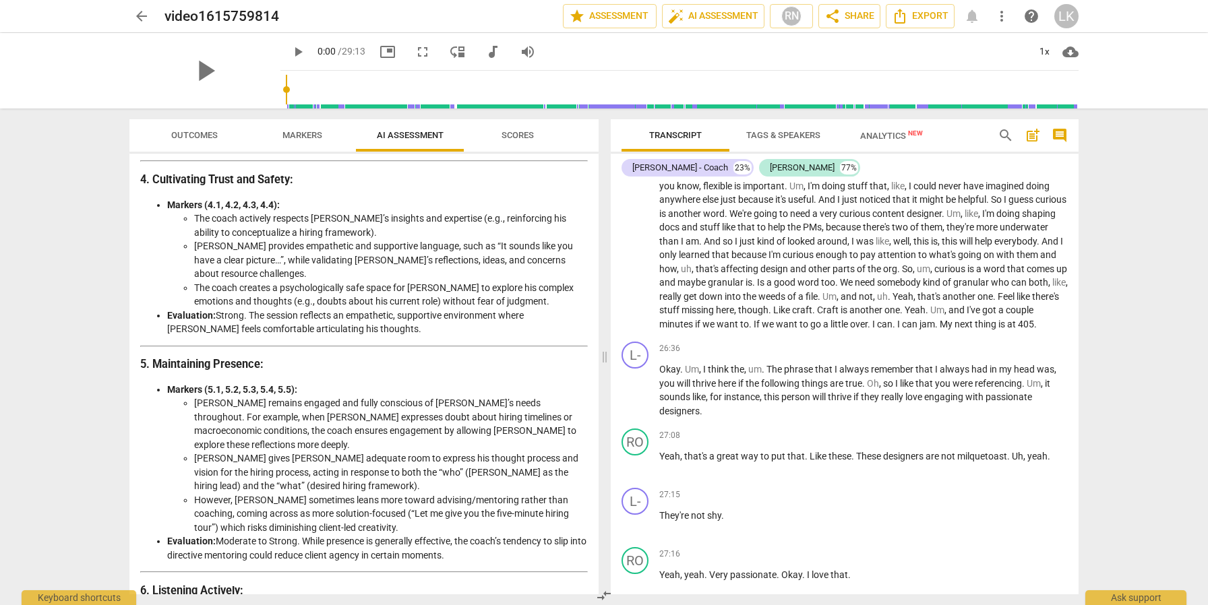
click at [1020, 286] on div "arrow_back video1615759814 edit star Assessment auto_fix_high AI Assessment RN …" at bounding box center [604, 302] width 1208 height 605
click at [769, 418] on p "Okay . Um , I think the , um . The phrase that I always remember that I always …" at bounding box center [863, 390] width 408 height 55
click at [768, 418] on p "Okay . Um , I think the , um . The phrase that I always remember that I always …" at bounding box center [863, 390] width 408 height 55
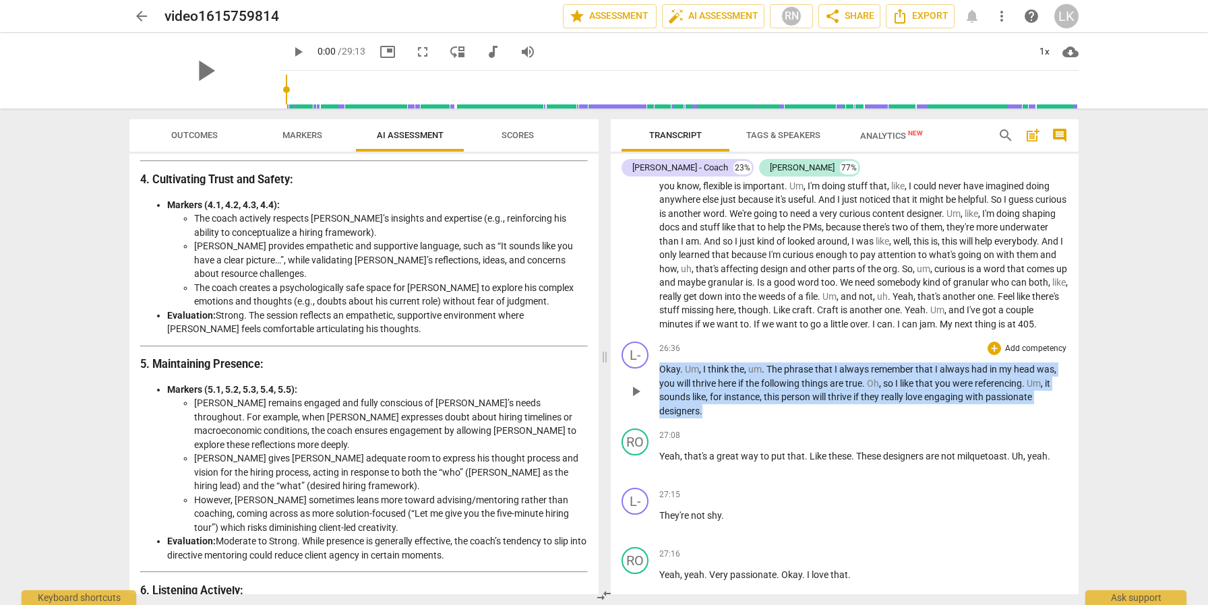
click at [768, 418] on p "Okay . Um , I think the , um . The phrase that I always remember that I always …" at bounding box center [863, 390] width 408 height 55
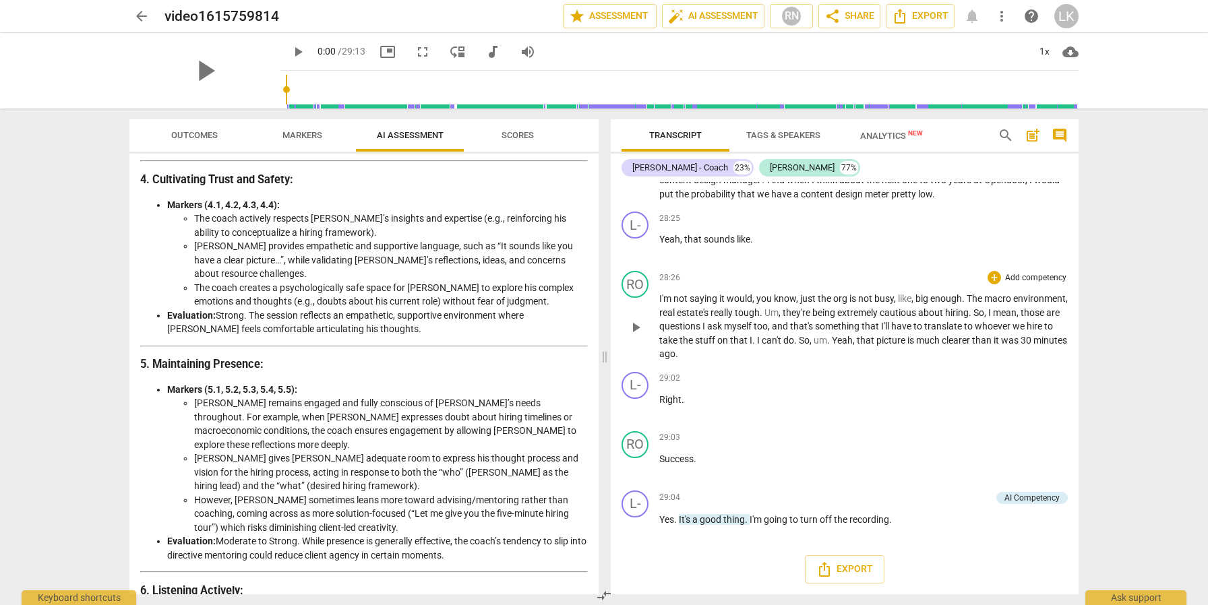
scroll to position [5913, 0]
click at [302, 135] on span "Markers" at bounding box center [302, 135] width 40 height 10
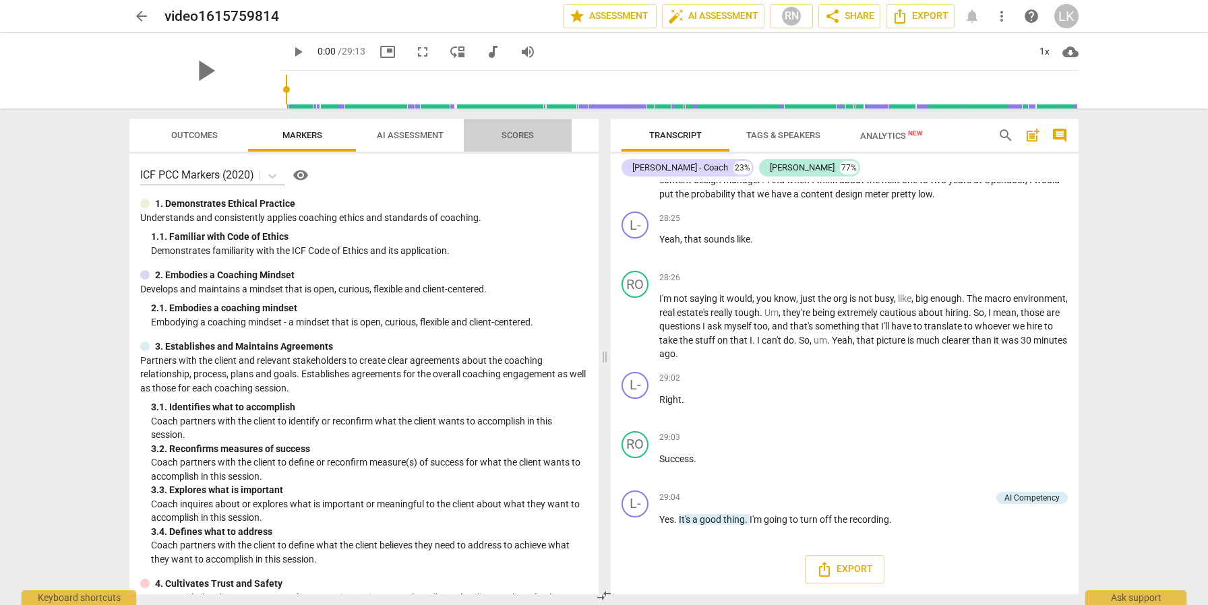
click at [518, 134] on span "Scores" at bounding box center [517, 135] width 32 height 10
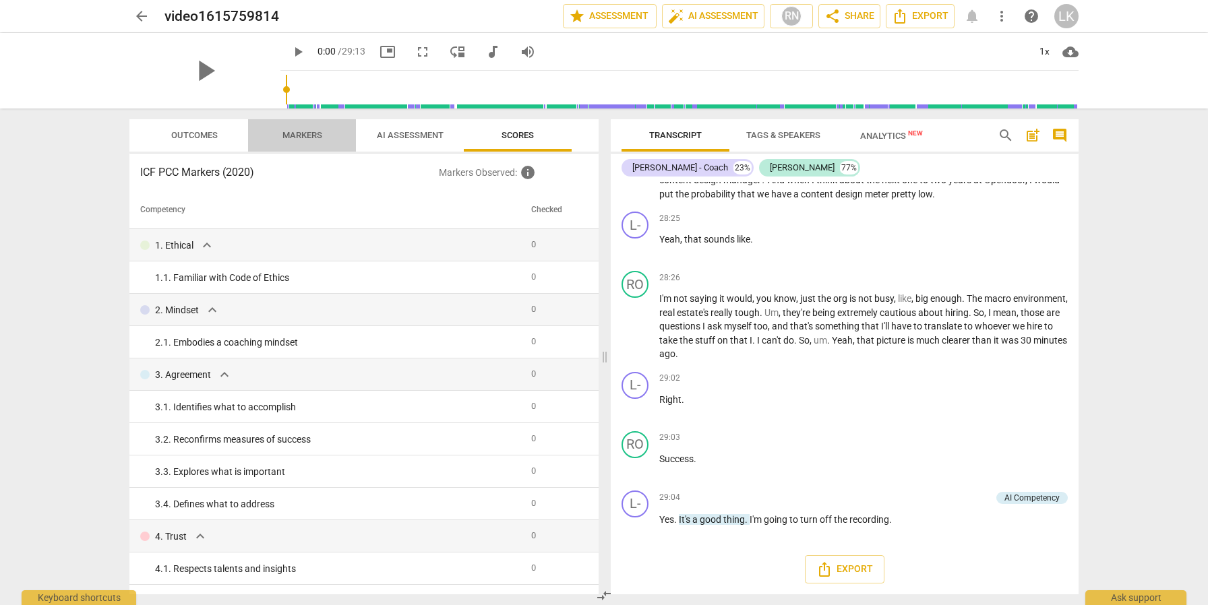
click at [298, 139] on span "Markers" at bounding box center [302, 135] width 40 height 10
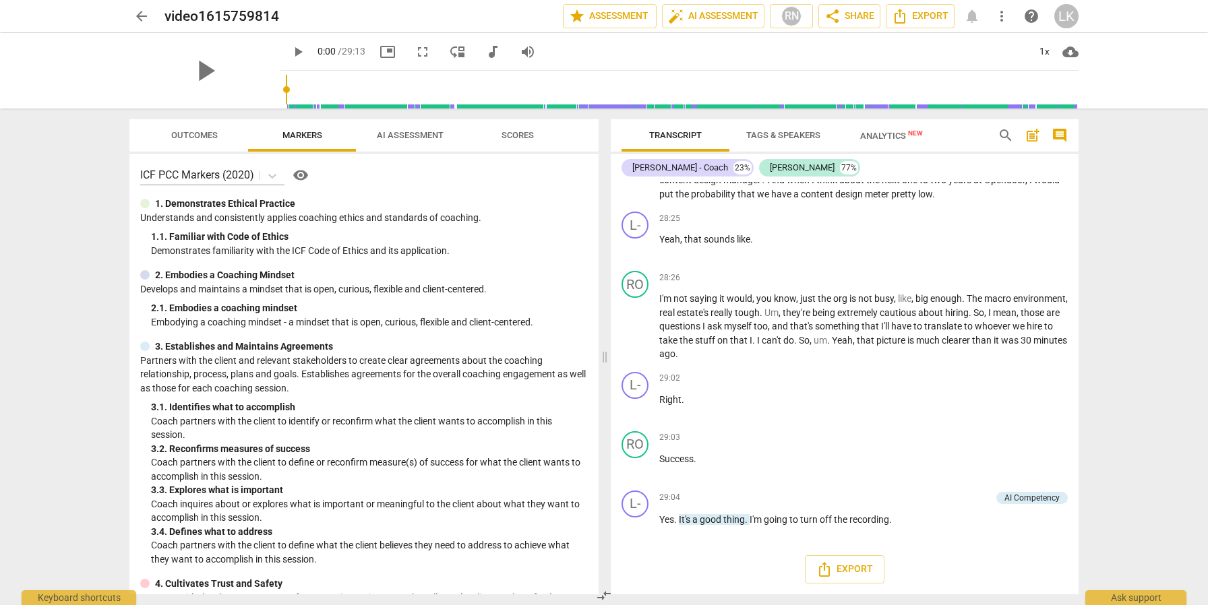
click at [396, 136] on span "AI Assessment" at bounding box center [410, 135] width 67 height 10
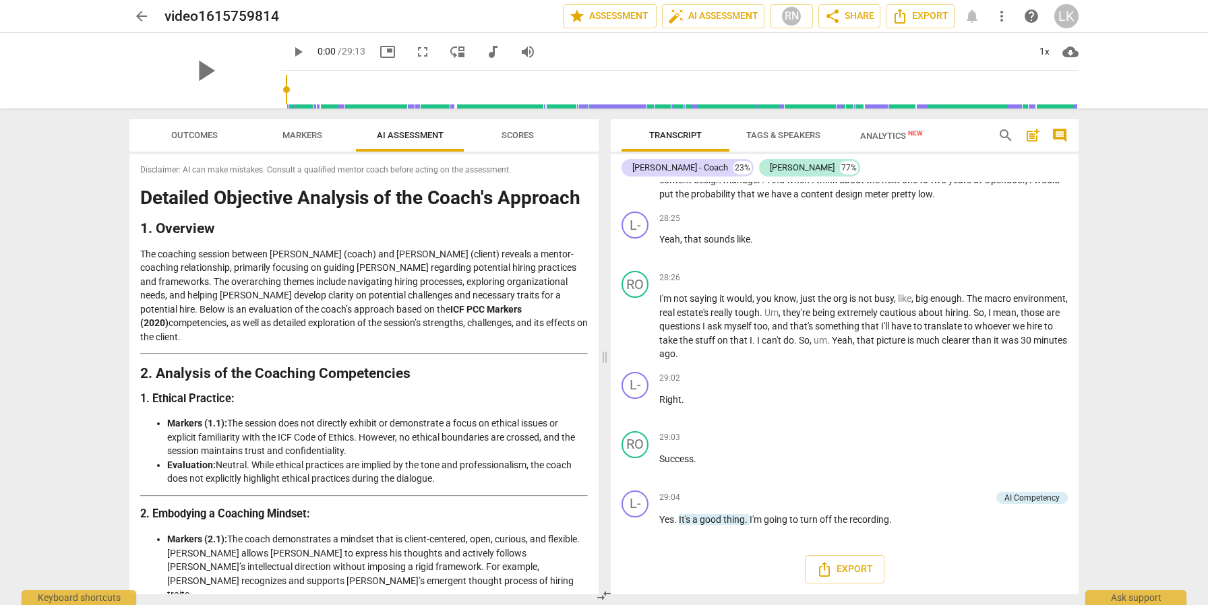
click at [305, 135] on span "Markers" at bounding box center [302, 135] width 40 height 10
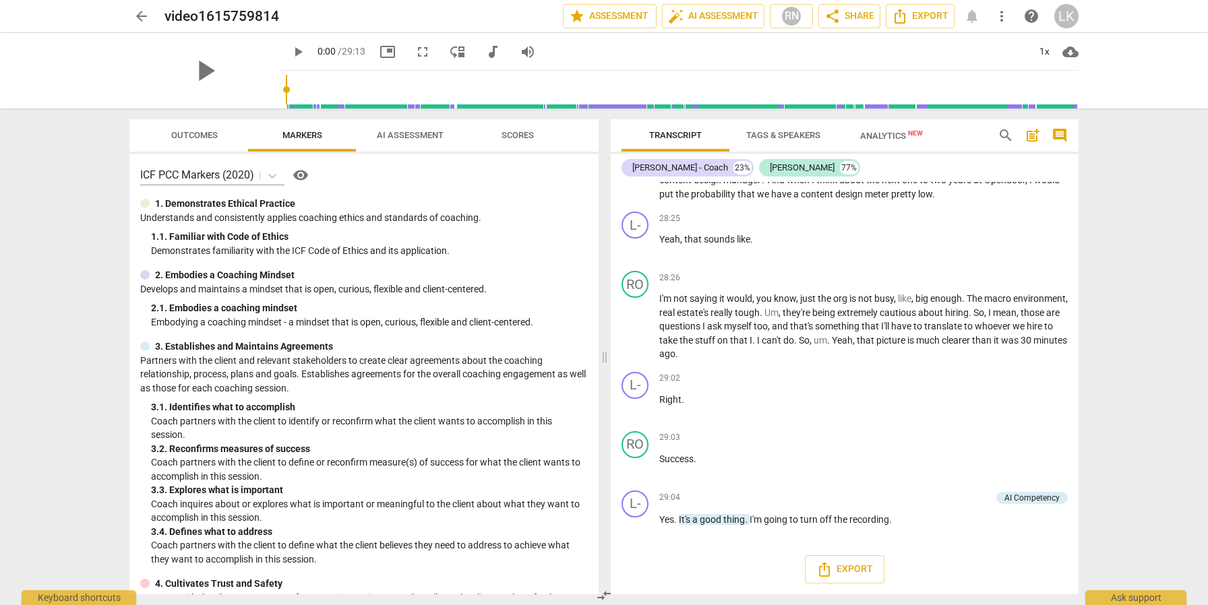
click at [193, 136] on span "Outcomes" at bounding box center [194, 135] width 47 height 10
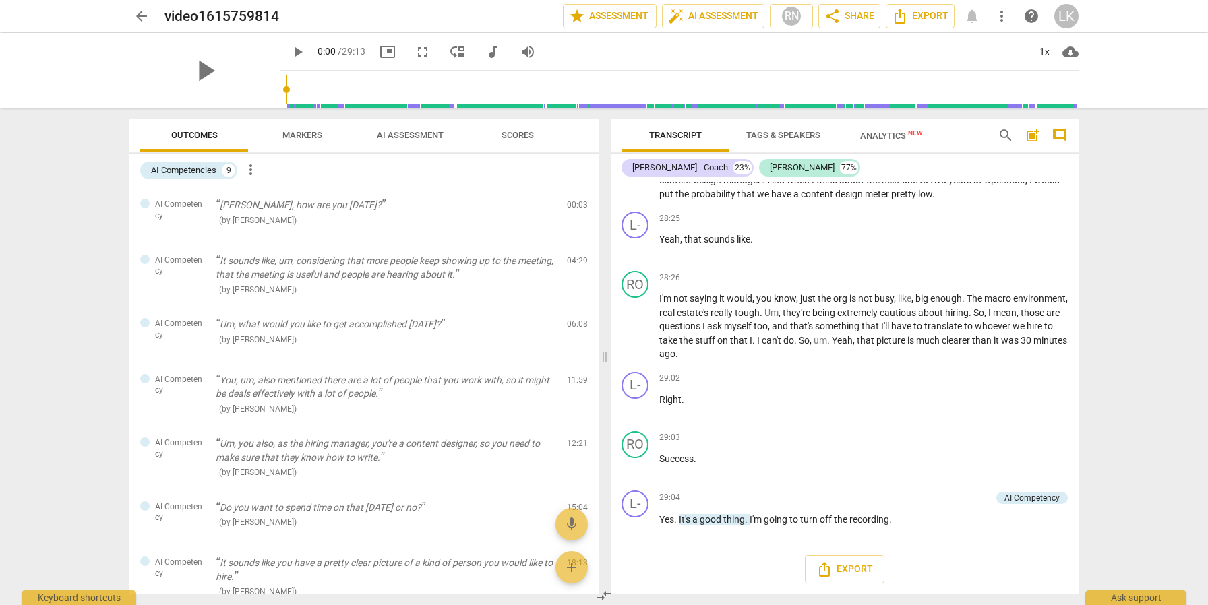
click at [532, 138] on span "Scores" at bounding box center [517, 135] width 32 height 10
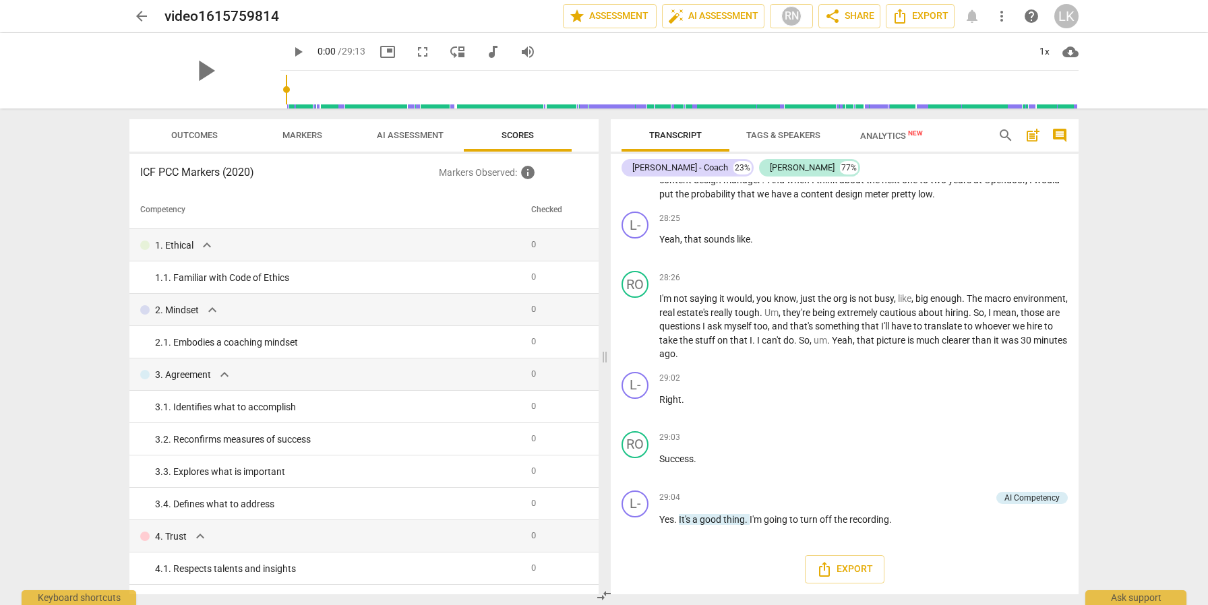
click at [1003, 136] on span "search" at bounding box center [1006, 135] width 16 height 16
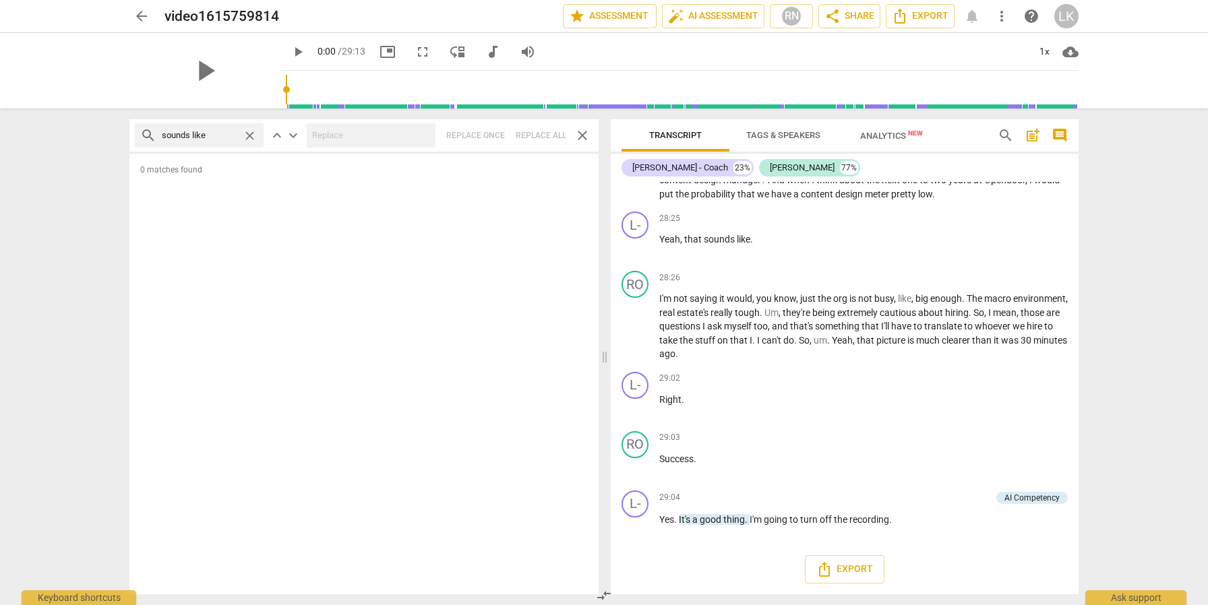
type input "sounds like"
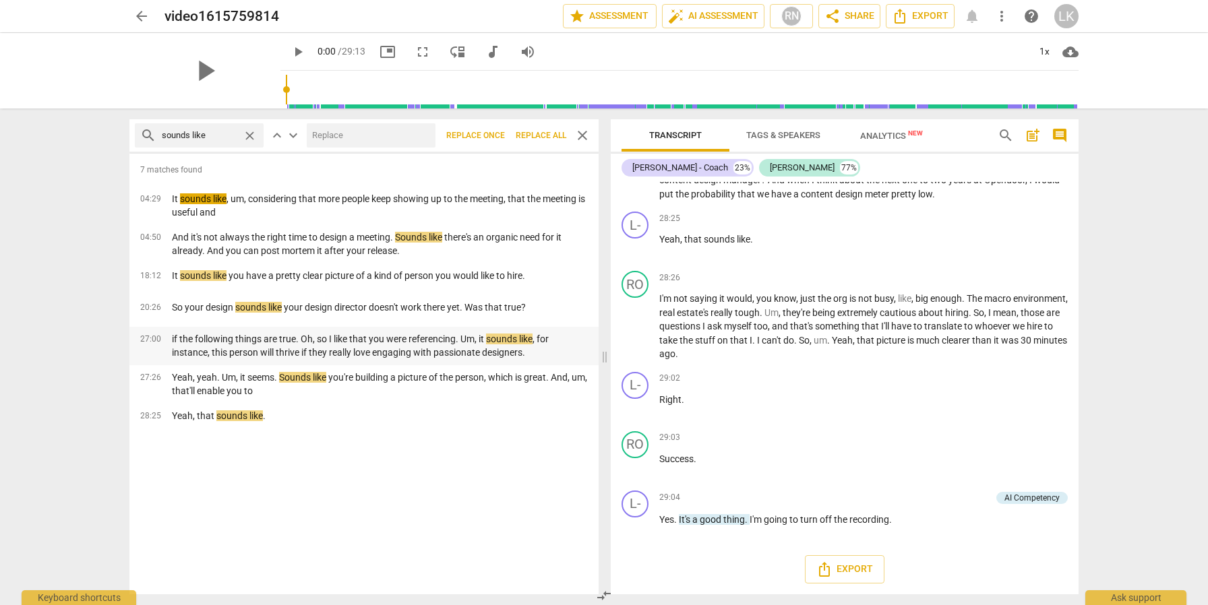
click at [329, 334] on p "if the following things are true. Oh, so I like that you were referencing. Um, …" at bounding box center [380, 346] width 416 height 28
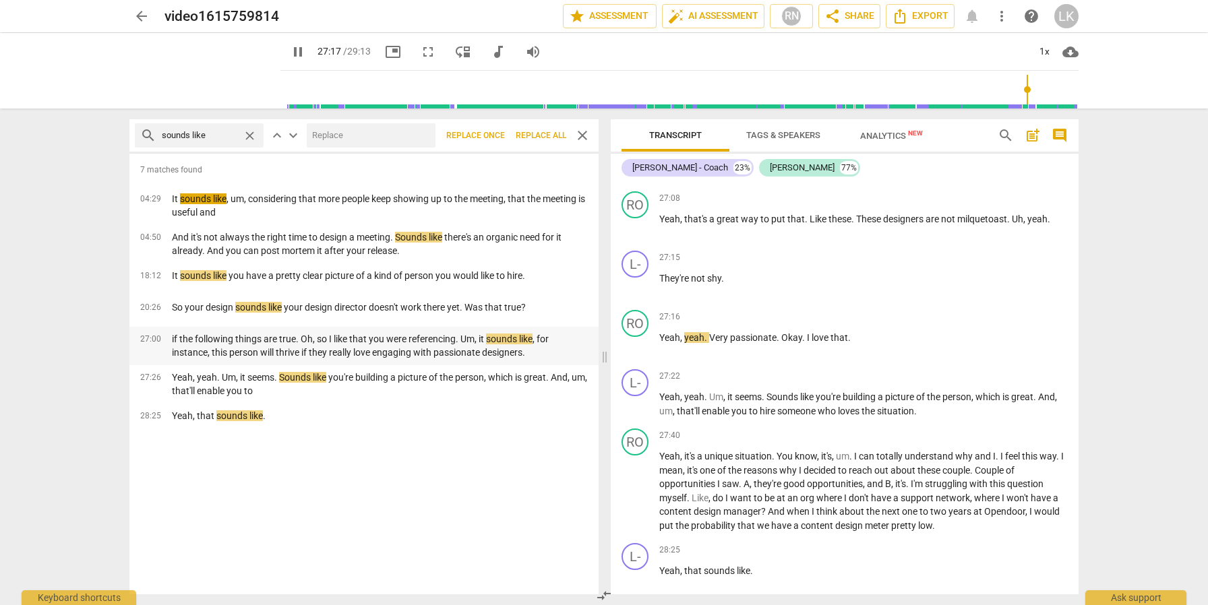
click at [427, 335] on p "if the following things are true. Oh, so I like that you were referencing. Um, …" at bounding box center [380, 346] width 416 height 28
click at [382, 380] on p "Yeah, yeah. Um, it seems. Sounds like you're building a picture of the person, …" at bounding box center [380, 385] width 416 height 28
click at [349, 239] on p "And it's not always the right time to design a meeting. Sounds like there's an …" at bounding box center [380, 245] width 416 height 28
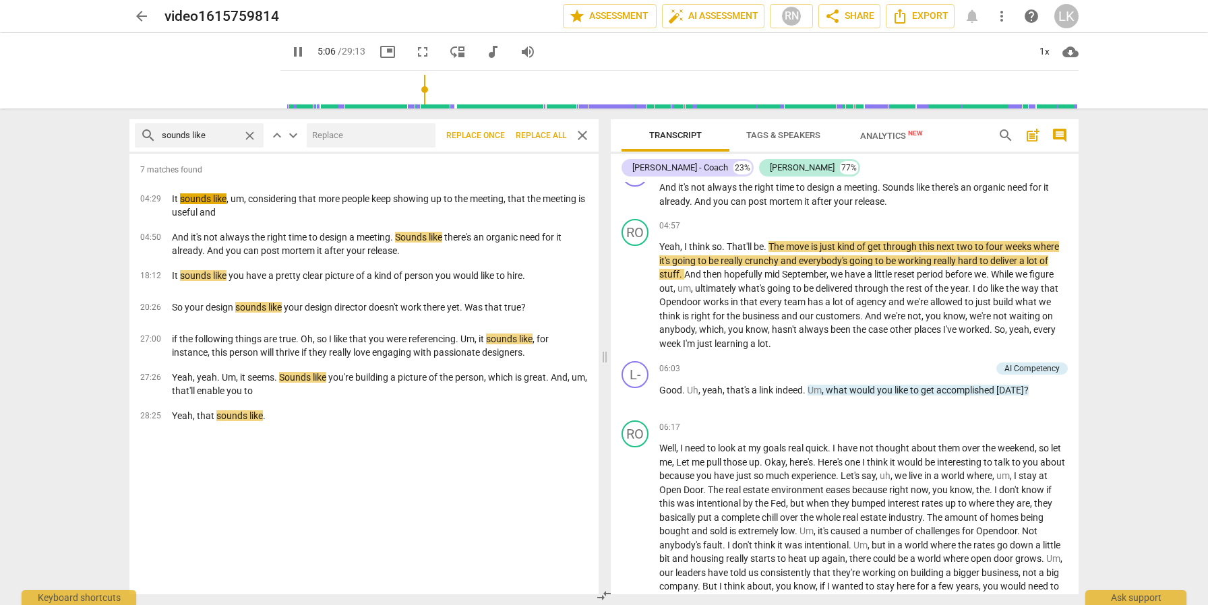
click at [579, 133] on span "close" at bounding box center [582, 135] width 16 height 16
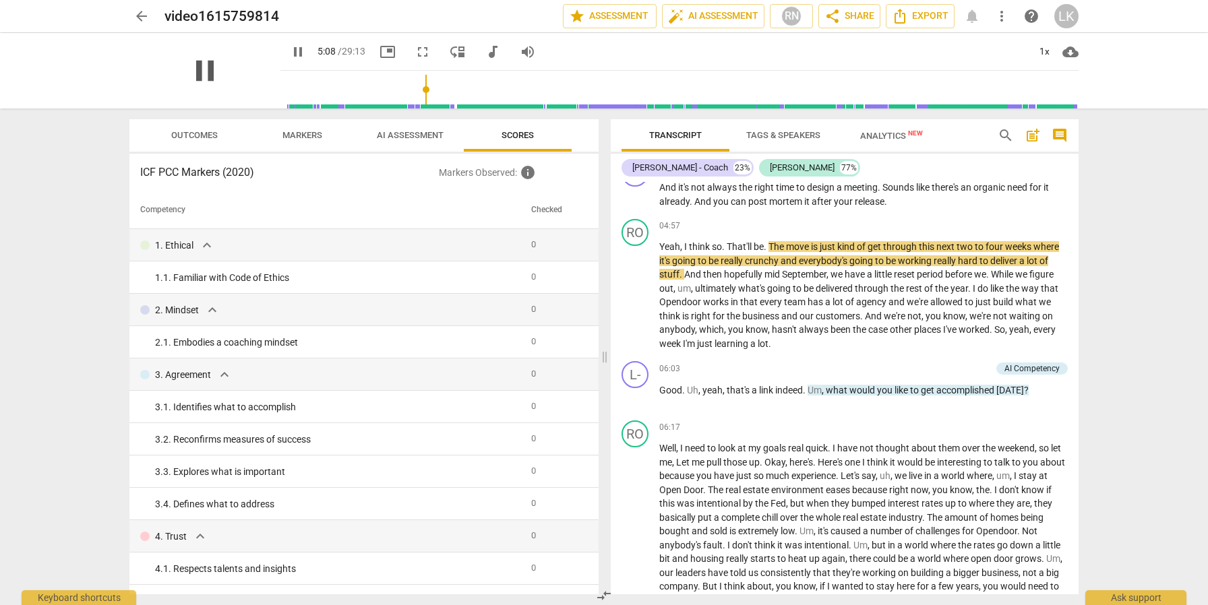
click at [197, 65] on span "pause" at bounding box center [204, 70] width 35 height 35
click at [412, 133] on span "AI Assessment" at bounding box center [410, 135] width 67 height 10
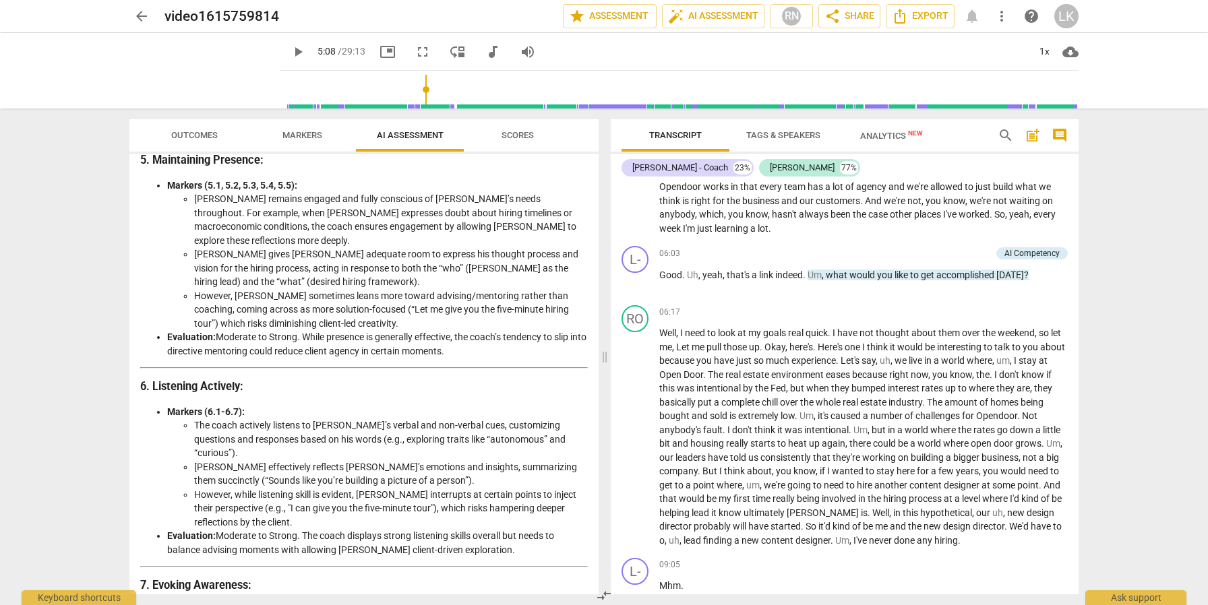
scroll to position [925, 0]
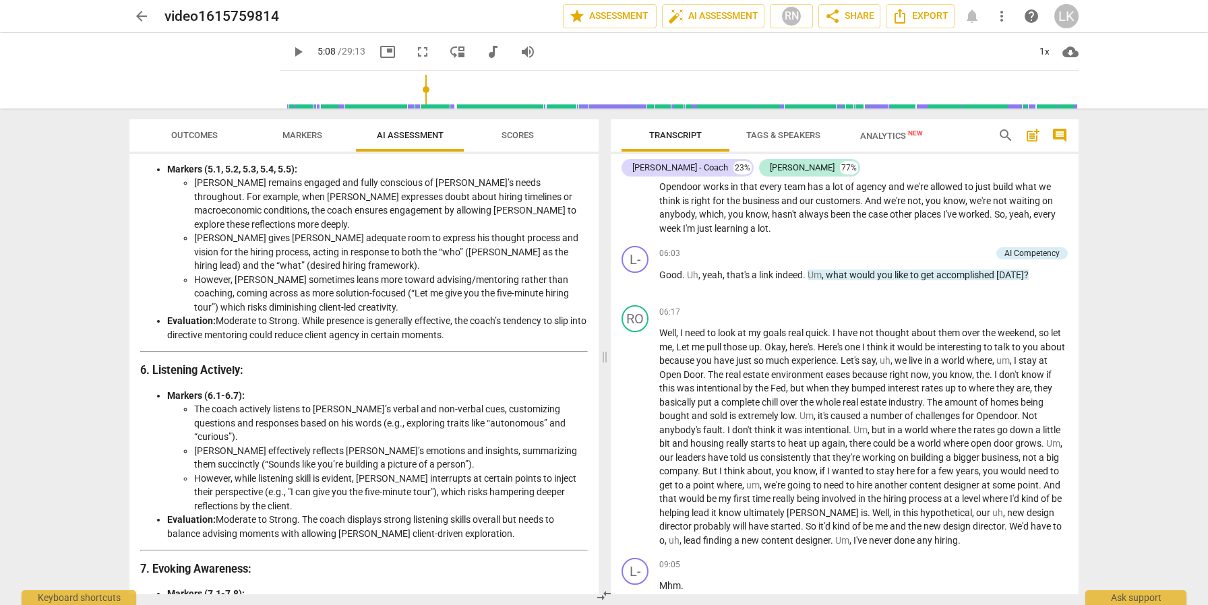
click at [508, 513] on li "Evaluation: Moderate to Strong. The coach displays strong listening skills over…" at bounding box center [377, 527] width 421 height 28
click at [488, 513] on li "Evaluation: Moderate to Strong. The coach displays strong listening skills over…" at bounding box center [377, 527] width 421 height 28
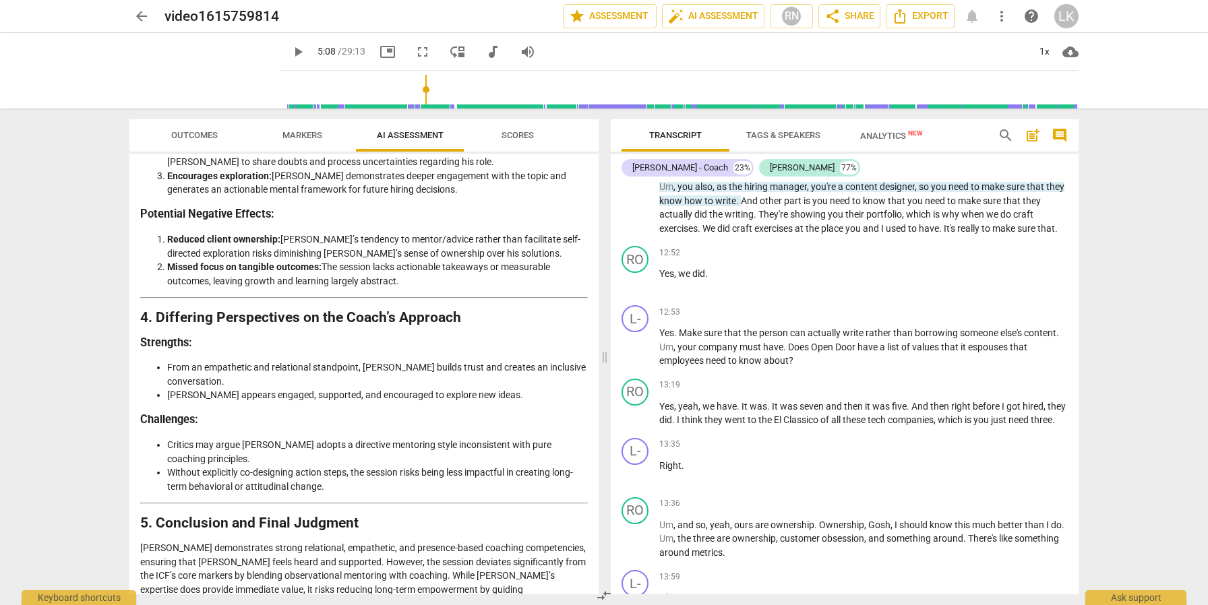
scroll to position [1885, 0]
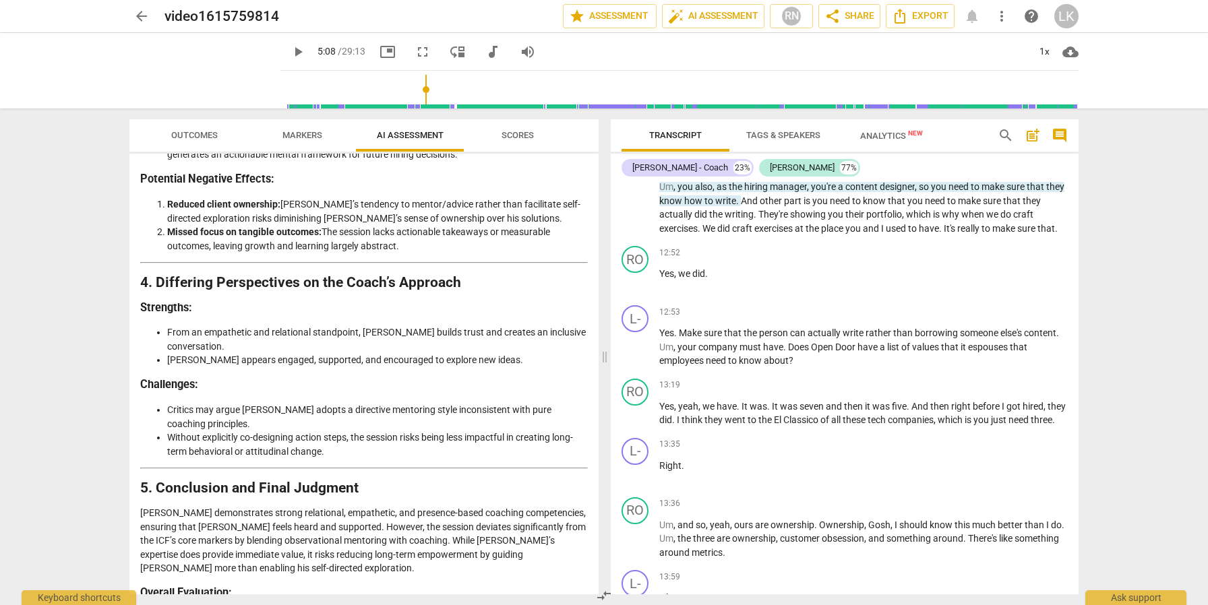
type input "309"
